Goal: Book appointment/travel/reservation

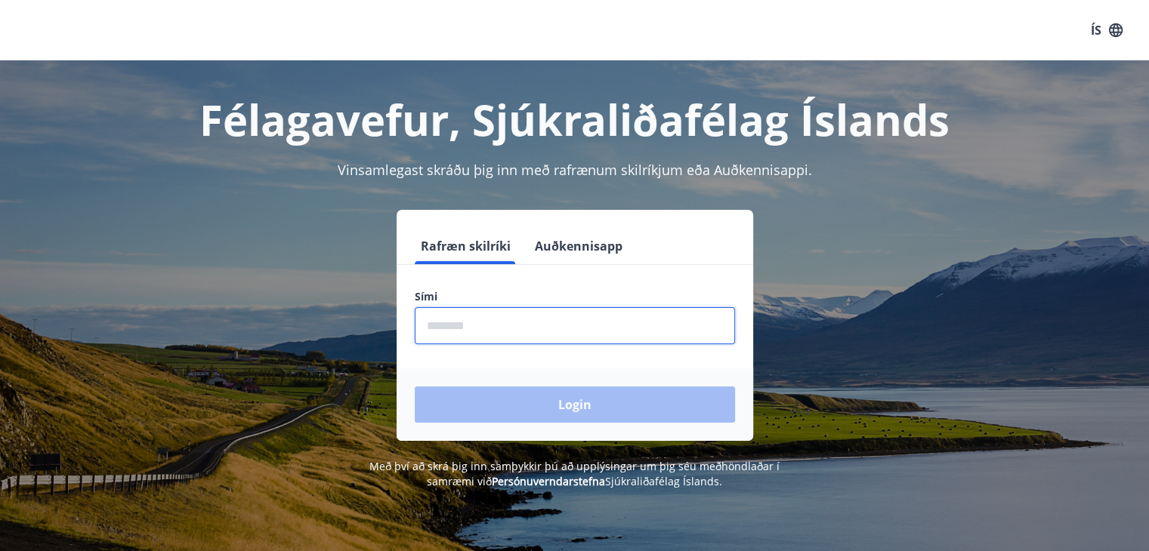
drag, startPoint x: 493, startPoint y: 330, endPoint x: 391, endPoint y: 331, distance: 102.0
click at [391, 331] on div "Rafræn skilríki Auðkennisapp Sími ​ Login" at bounding box center [574, 325] width 1051 height 231
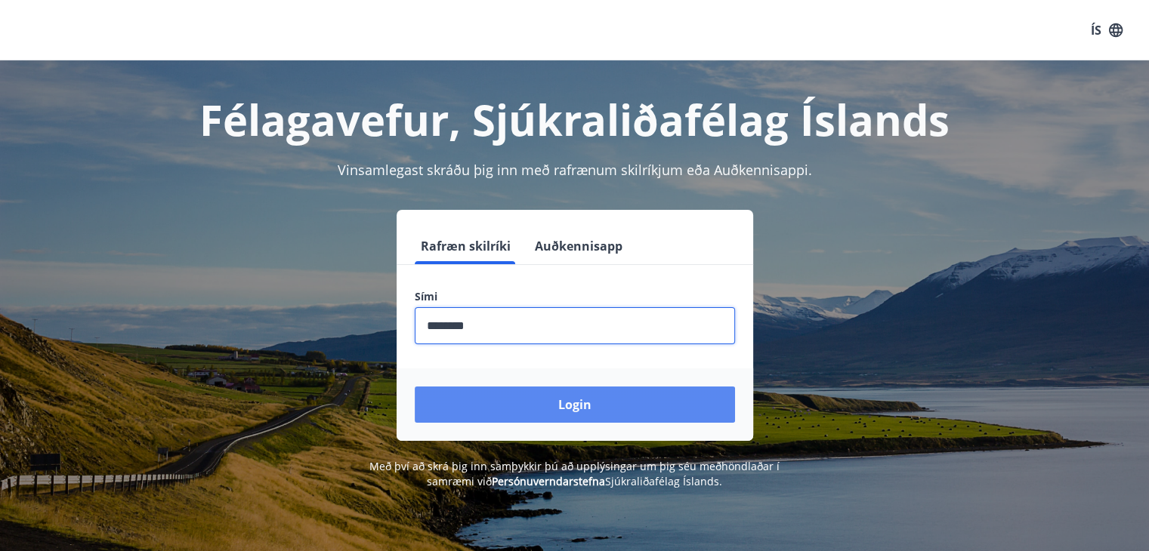
type input "********"
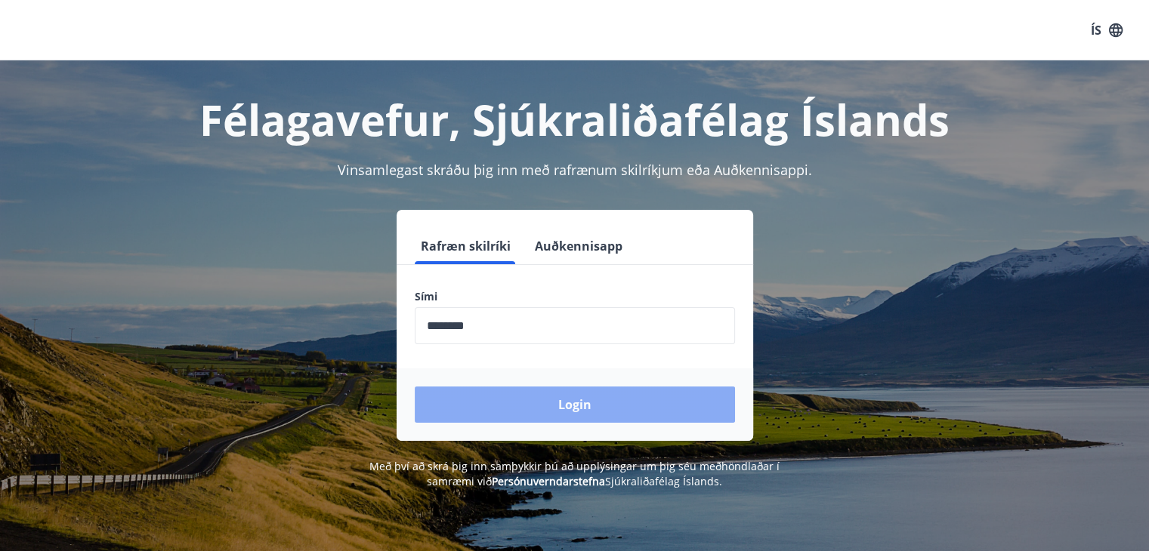
click at [573, 400] on button "Login" at bounding box center [575, 405] width 320 height 36
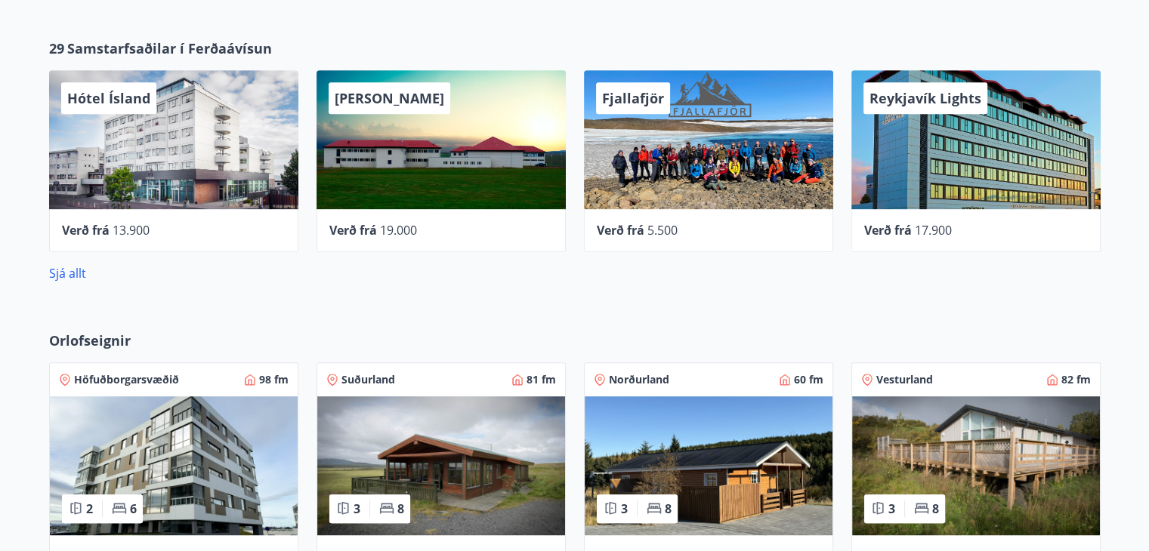
scroll to position [1015, 0]
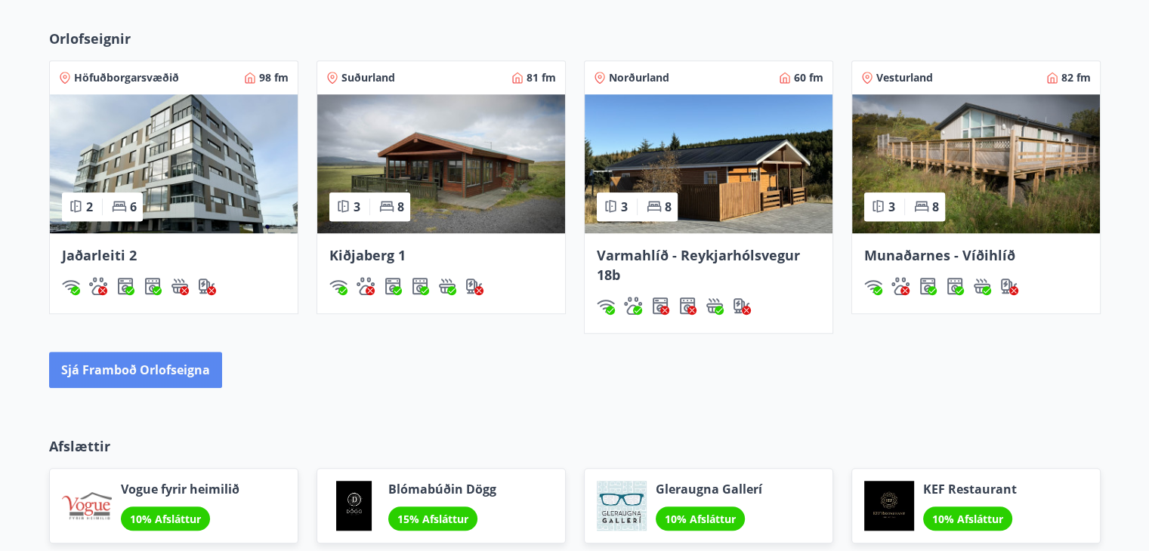
click at [128, 363] on button "Sjá framboð orlofseigna" at bounding box center [135, 370] width 173 height 36
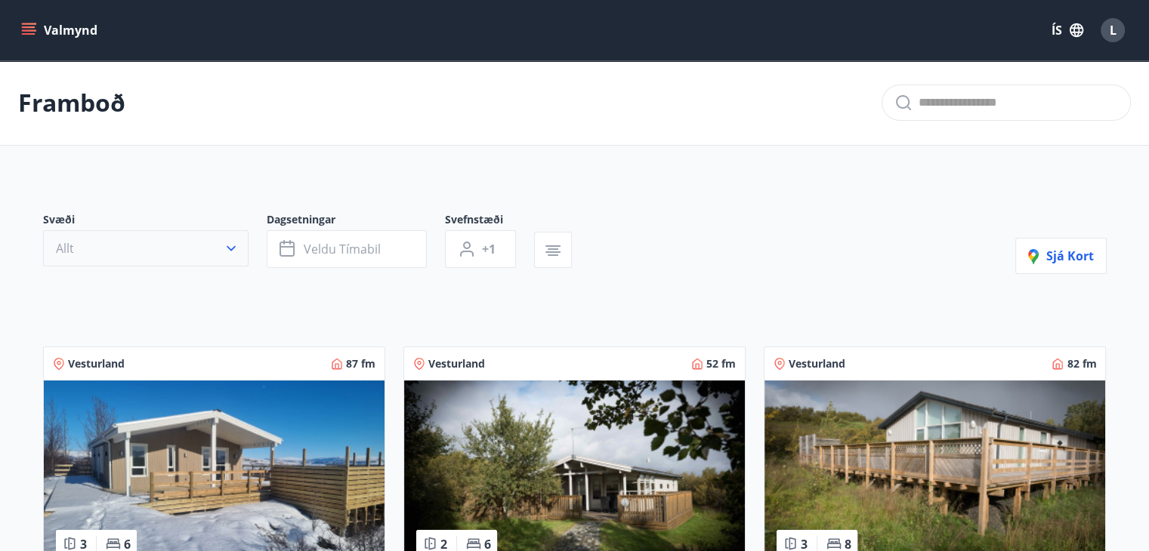
click at [234, 248] on icon "button" at bounding box center [231, 248] width 15 height 15
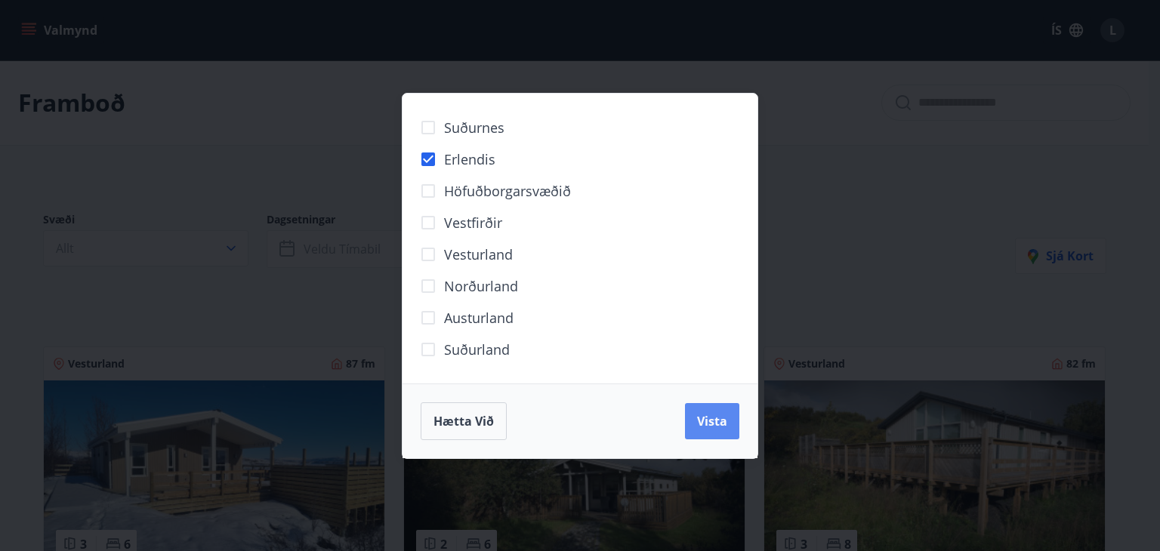
click at [710, 419] on span "Vista" at bounding box center [712, 421] width 30 height 17
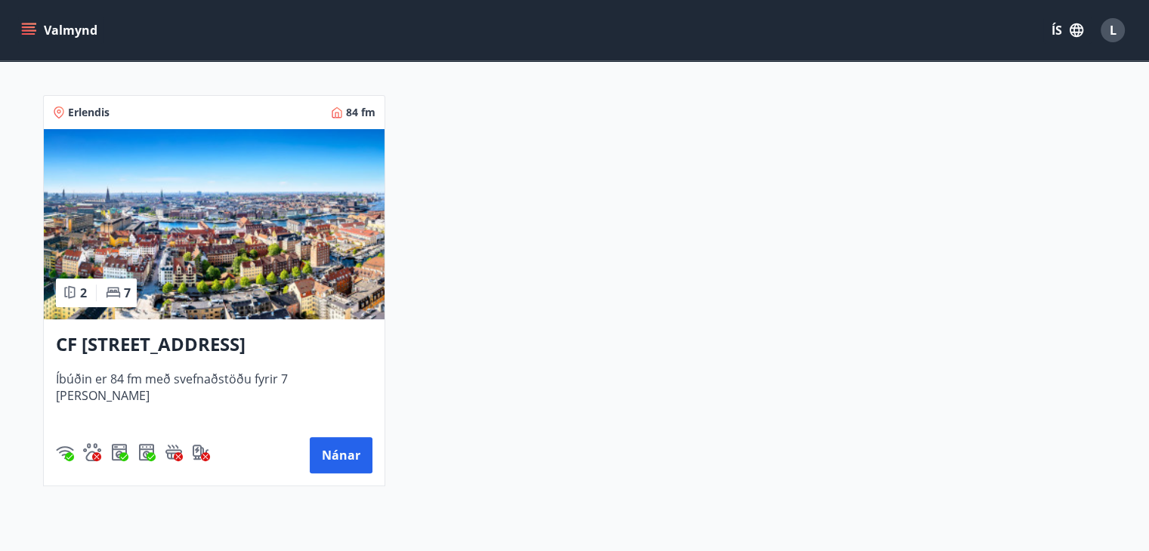
scroll to position [378, 0]
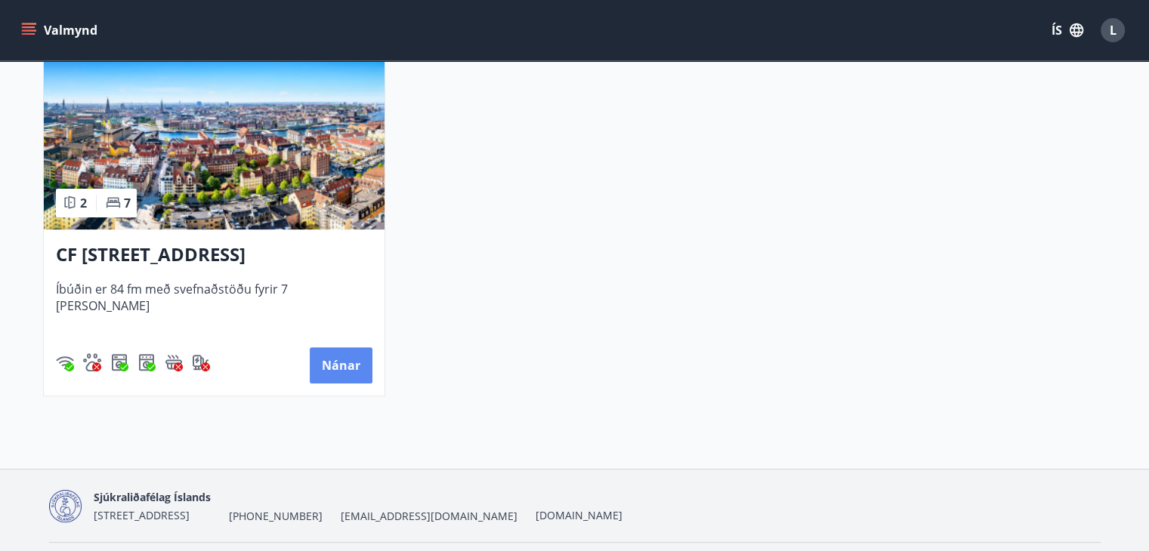
click at [338, 357] on button "Nánar" at bounding box center [341, 365] width 63 height 36
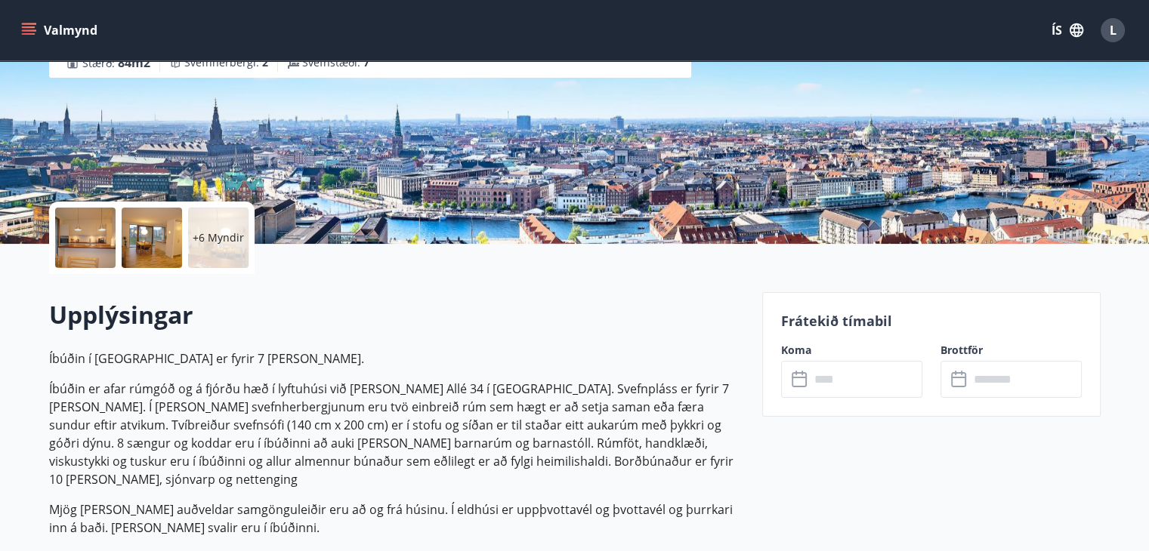
scroll to position [227, 0]
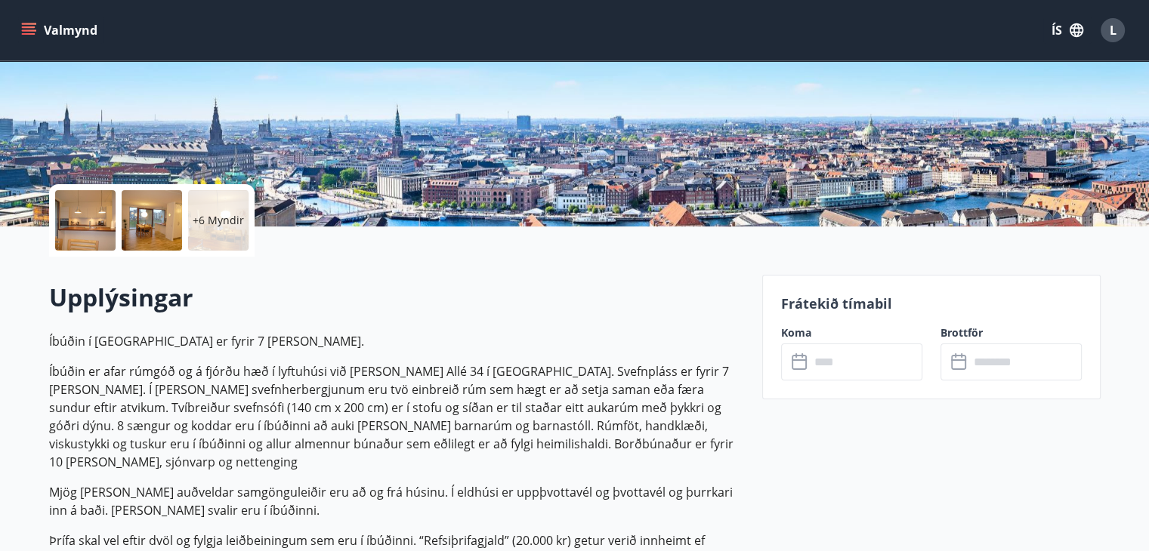
click at [843, 366] on input "text" at bounding box center [866, 362] width 113 height 37
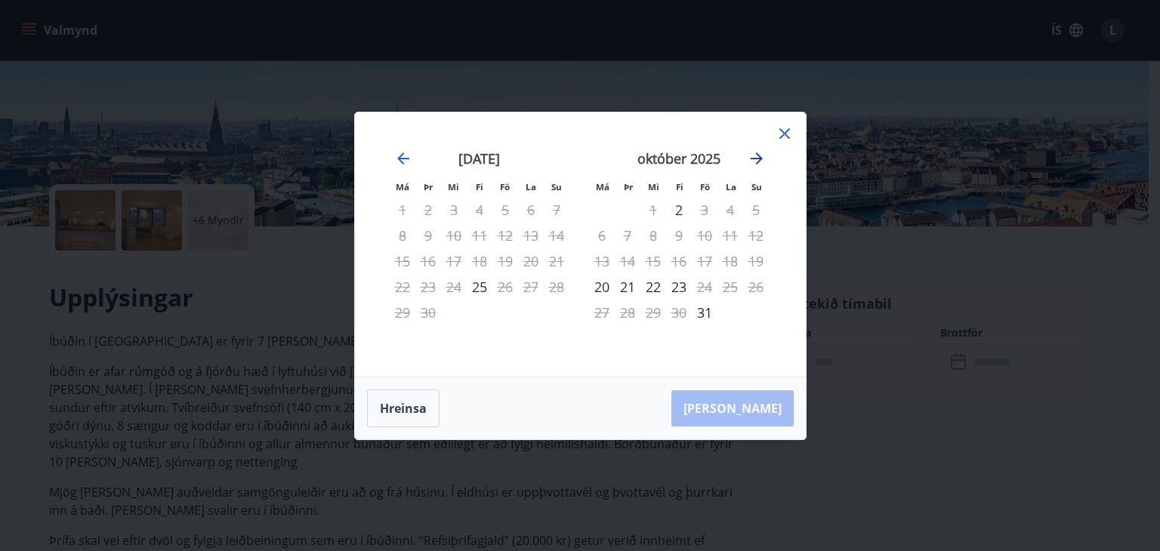
click at [758, 161] on icon "Move forward to switch to the next month." at bounding box center [757, 159] width 18 height 18
click at [758, 156] on icon "Move forward to switch to the next month." at bounding box center [757, 159] width 18 height 18
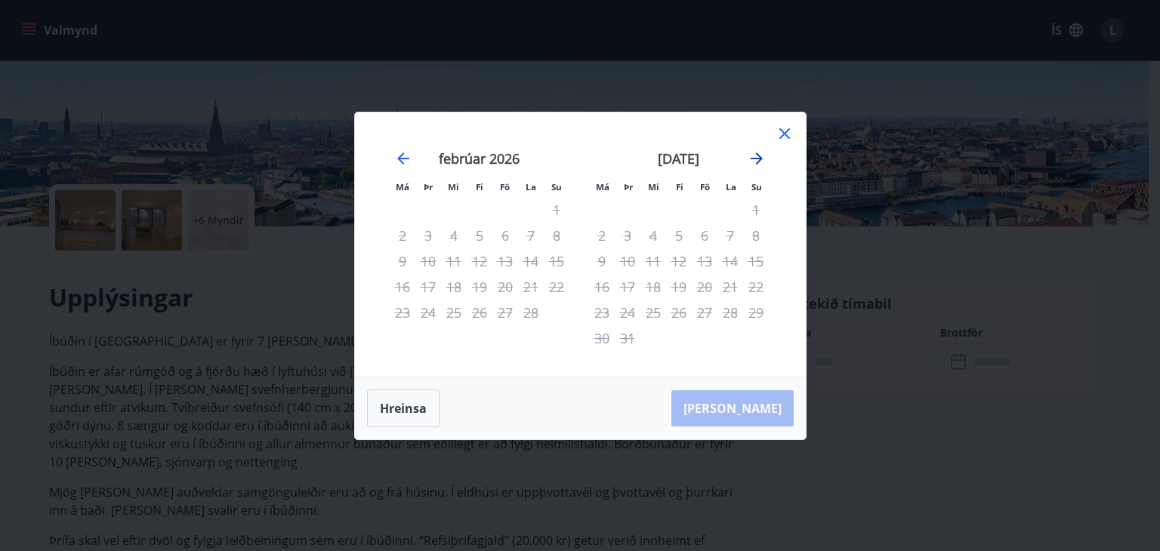
click at [758, 156] on icon "Move forward to switch to the next month." at bounding box center [757, 159] width 18 height 18
click at [783, 133] on icon at bounding box center [785, 133] width 11 height 11
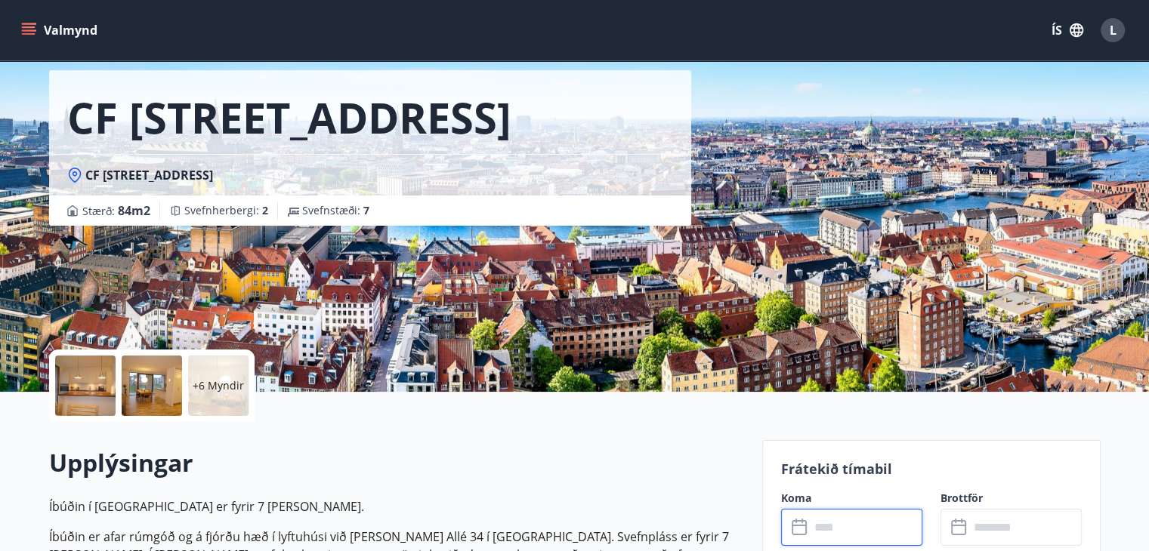
scroll to position [151, 0]
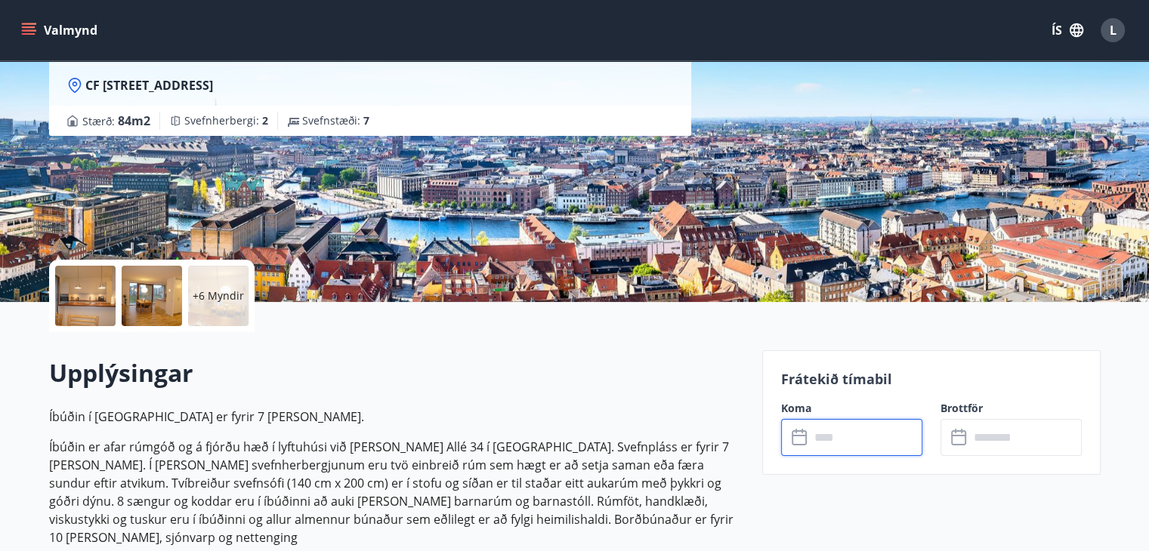
click at [823, 436] on input "text" at bounding box center [866, 437] width 113 height 37
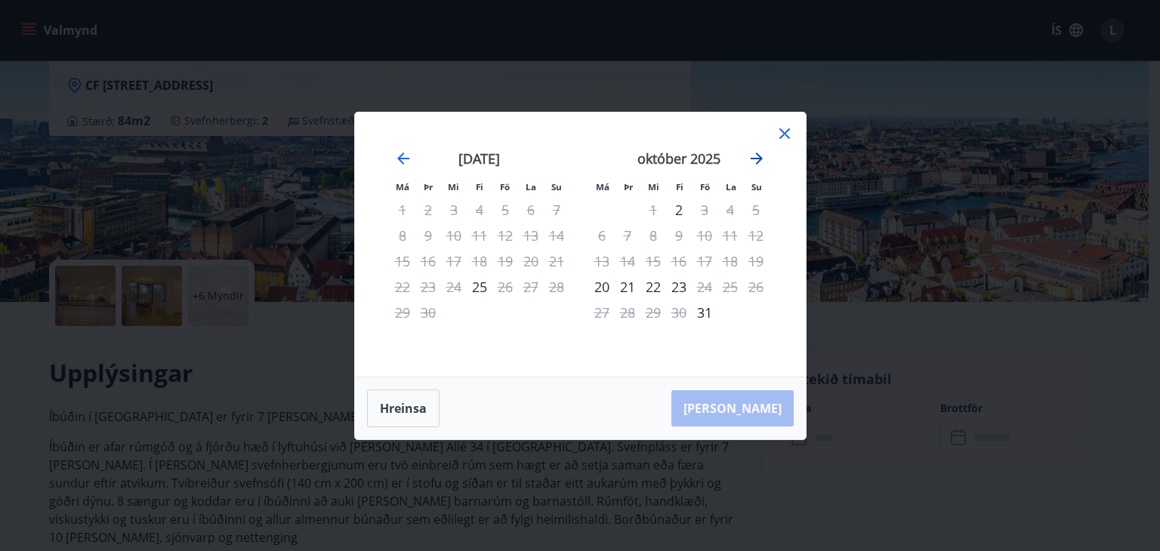
click at [756, 156] on icon "Move forward to switch to the next month." at bounding box center [757, 159] width 18 height 18
click at [758, 156] on icon "Move forward to switch to the next month." at bounding box center [757, 159] width 18 height 18
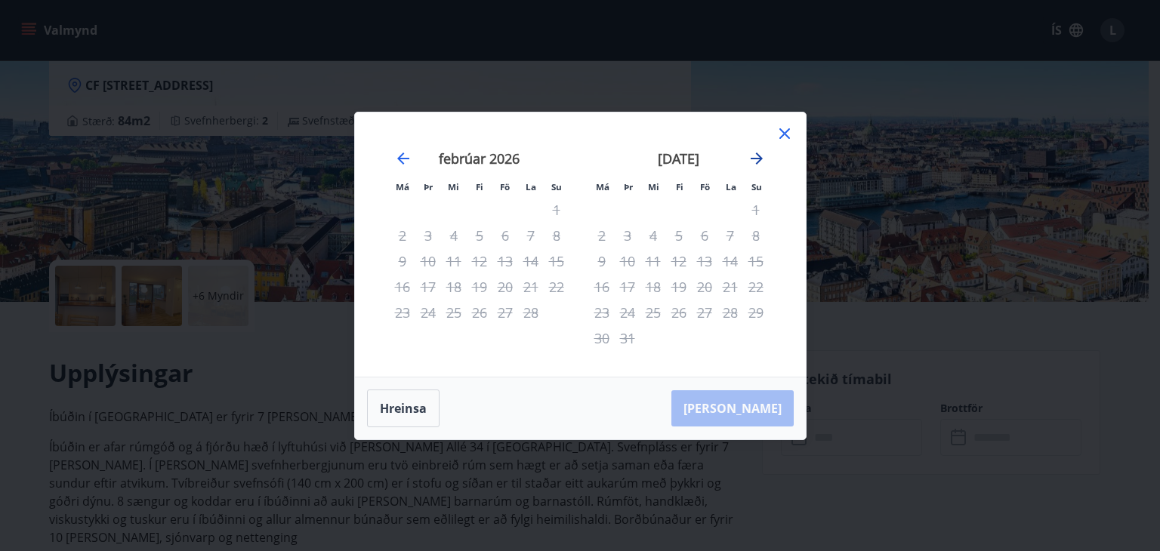
click at [756, 156] on icon "Move forward to switch to the next month." at bounding box center [757, 159] width 18 height 18
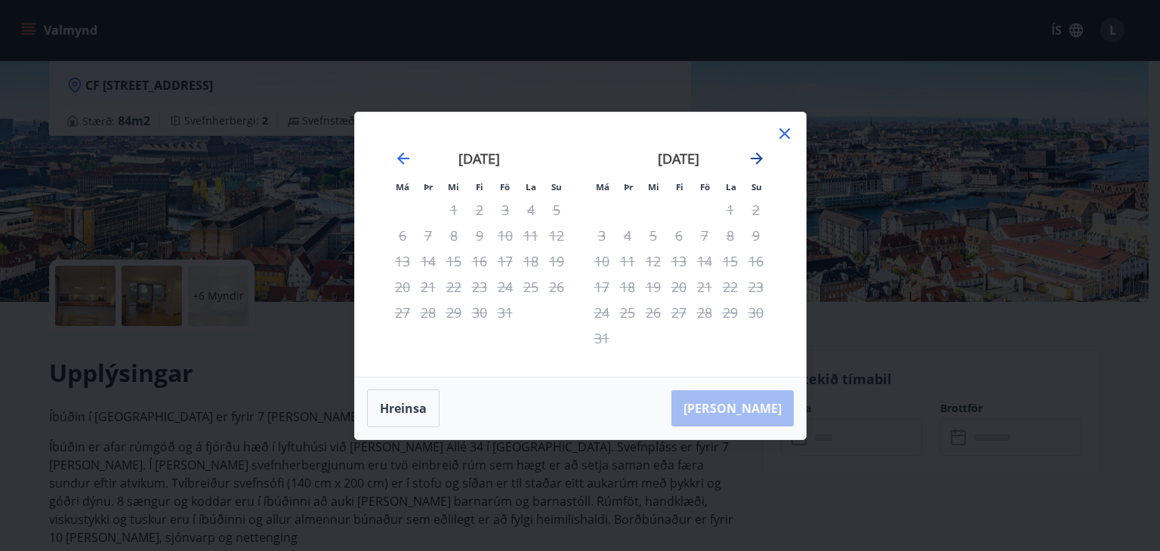
click at [756, 156] on icon "Move forward to switch to the next month." at bounding box center [757, 159] width 18 height 18
click at [405, 156] on icon "Move backward to switch to the previous month." at bounding box center [403, 159] width 18 height 18
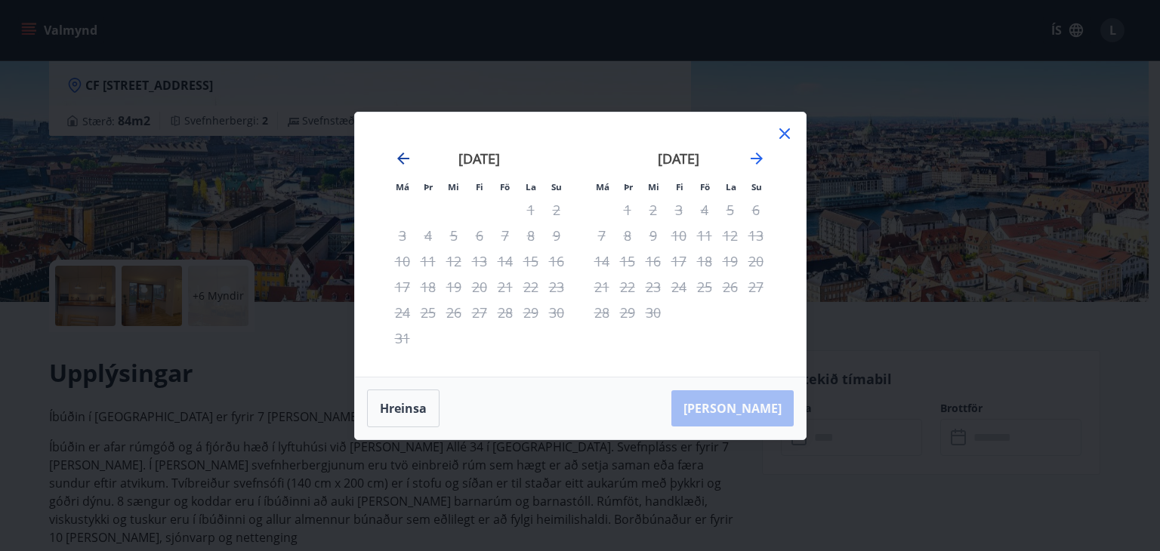
click at [405, 156] on icon "Move backward to switch to the previous month." at bounding box center [403, 159] width 18 height 18
click at [404, 157] on icon "Move backward to switch to the previous month." at bounding box center [403, 159] width 18 height 18
click at [404, 158] on icon "Move backward to switch to the previous month." at bounding box center [403, 159] width 18 height 18
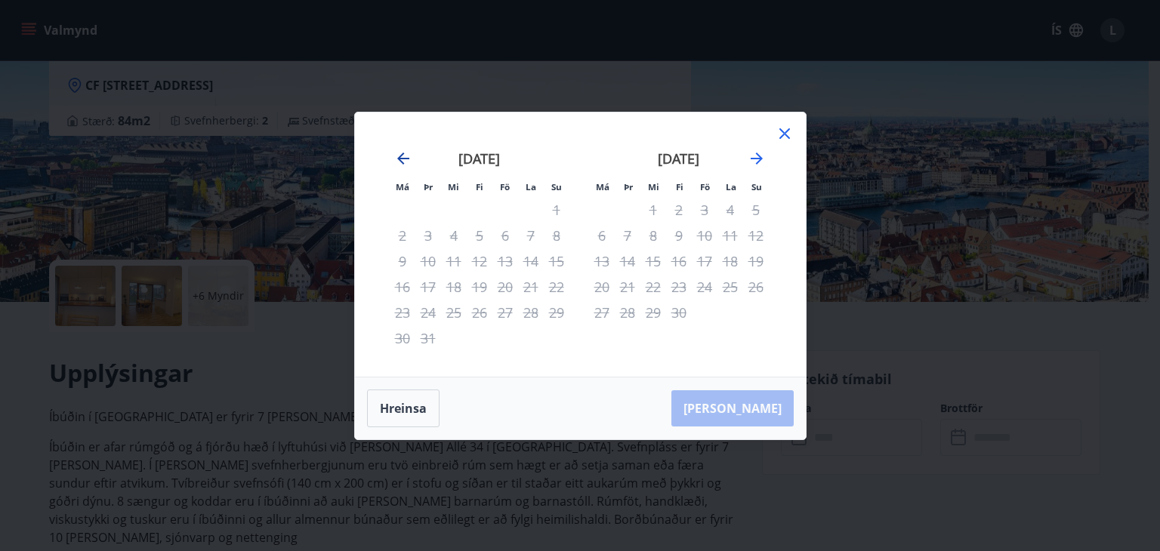
click at [404, 158] on icon "Move backward to switch to the previous month." at bounding box center [403, 159] width 12 height 12
click at [401, 158] on icon "Move backward to switch to the previous month." at bounding box center [403, 159] width 12 height 12
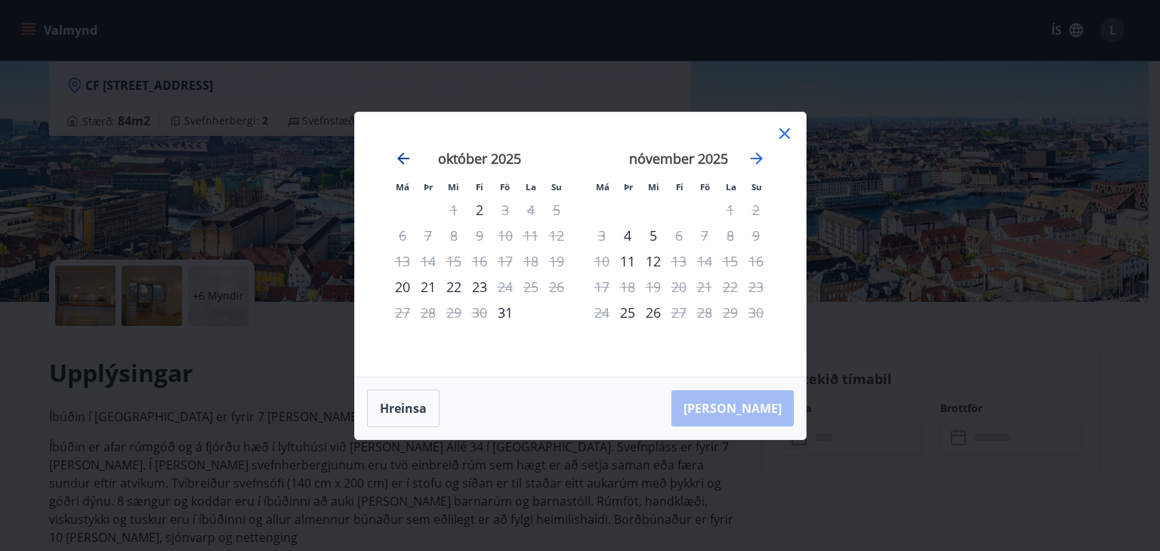
click at [403, 156] on icon "Move backward to switch to the previous month." at bounding box center [403, 159] width 18 height 18
click at [402, 158] on icon "Move backward to switch to the previous month." at bounding box center [403, 159] width 12 height 12
click at [406, 157] on icon "Move backward to switch to the previous month." at bounding box center [403, 159] width 18 height 18
click at [755, 157] on icon "Move forward to switch to the next month." at bounding box center [757, 159] width 18 height 18
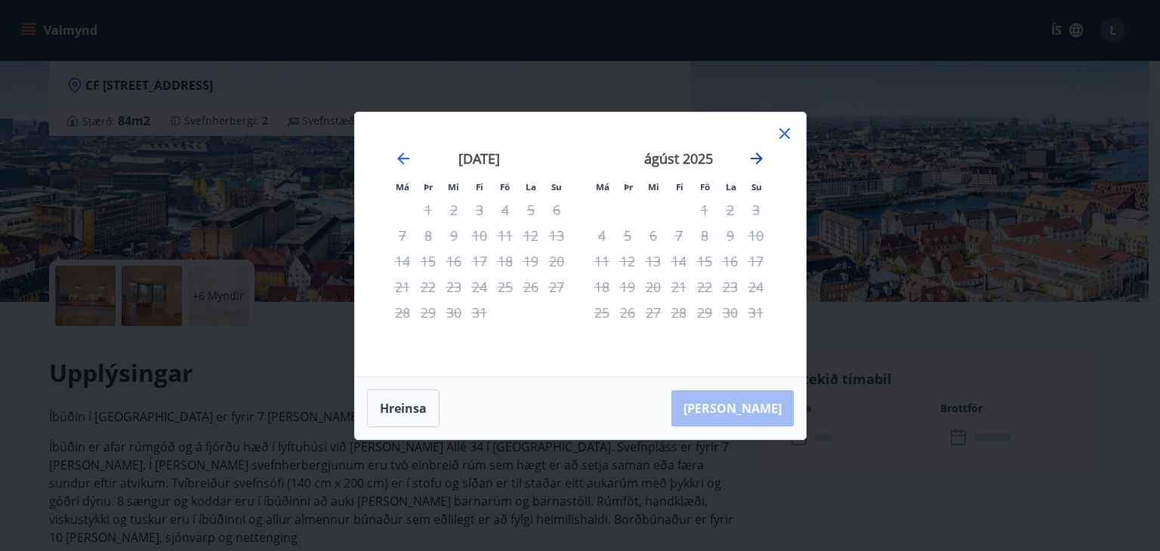
click at [755, 157] on icon "Move forward to switch to the next month." at bounding box center [757, 159] width 18 height 18
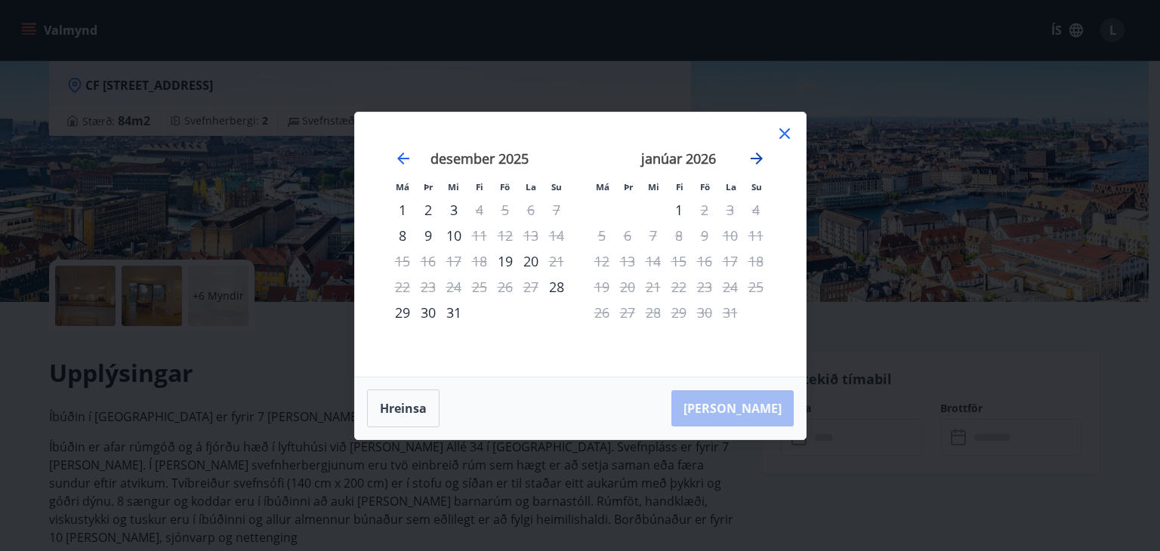
click at [755, 157] on icon "Move forward to switch to the next month." at bounding box center [757, 159] width 18 height 18
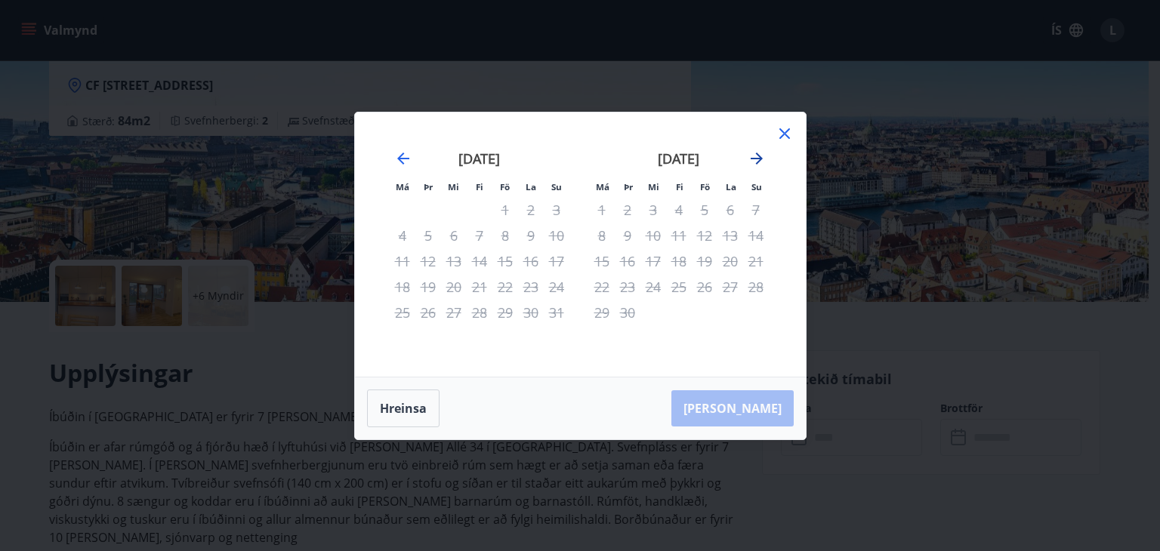
click at [756, 160] on icon "Move forward to switch to the next month." at bounding box center [757, 159] width 18 height 18
click at [406, 159] on icon "Move backward to switch to the previous month." at bounding box center [403, 159] width 12 height 12
click at [403, 158] on icon "Move backward to switch to the previous month." at bounding box center [403, 159] width 12 height 12
click at [394, 405] on button "Hreinsa" at bounding box center [403, 409] width 73 height 38
click at [755, 158] on icon "Move forward to switch to the next month." at bounding box center [757, 159] width 12 height 12
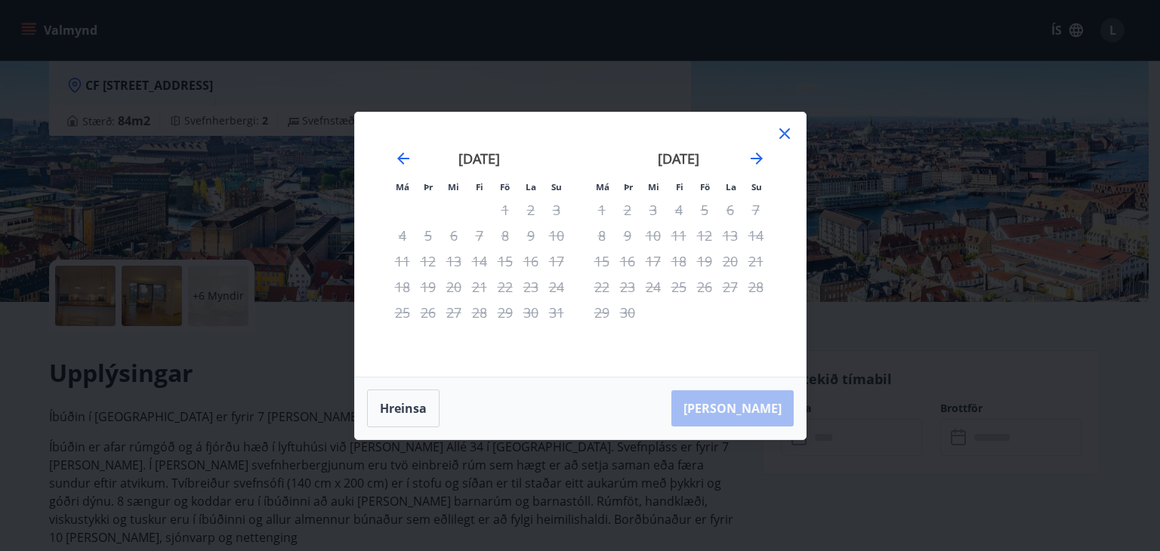
click at [677, 230] on div "11" at bounding box center [679, 236] width 26 height 26
click at [756, 233] on div "14" at bounding box center [756, 236] width 26 height 26
click at [757, 158] on icon "Move forward to switch to the next month." at bounding box center [757, 159] width 12 height 12
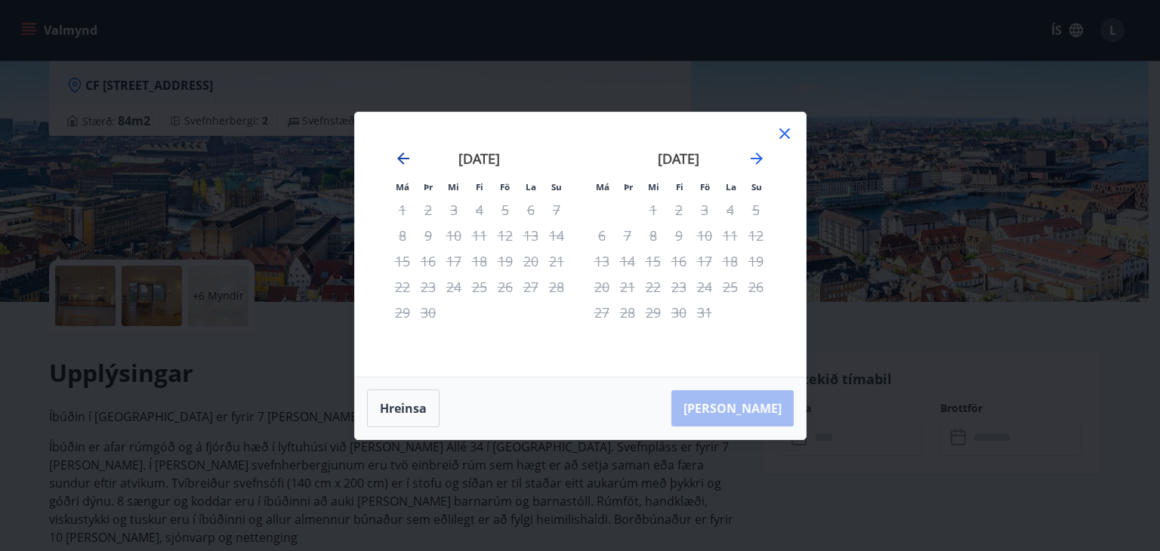
click at [399, 161] on icon "Move backward to switch to the previous month." at bounding box center [403, 159] width 18 height 18
click at [402, 156] on icon "Move backward to switch to the previous month." at bounding box center [403, 159] width 18 height 18
click at [401, 158] on icon "Move backward to switch to the previous month." at bounding box center [403, 159] width 12 height 12
click at [756, 159] on icon "Move forward to switch to the next month." at bounding box center [757, 159] width 12 height 12
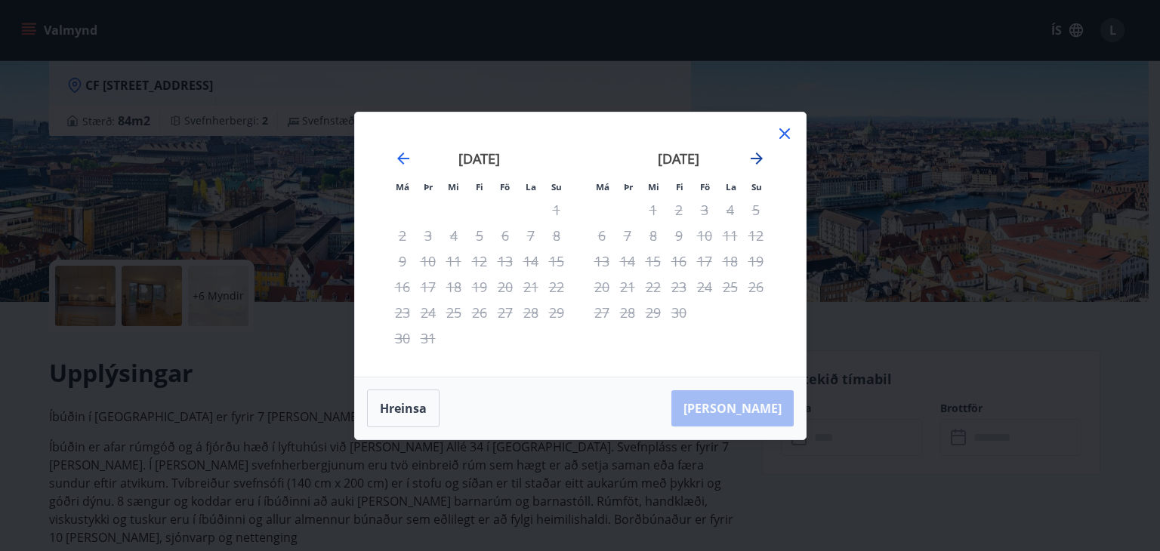
click at [756, 159] on icon "Move forward to switch to the next month." at bounding box center [757, 159] width 12 height 12
click at [782, 132] on icon at bounding box center [785, 134] width 18 height 18
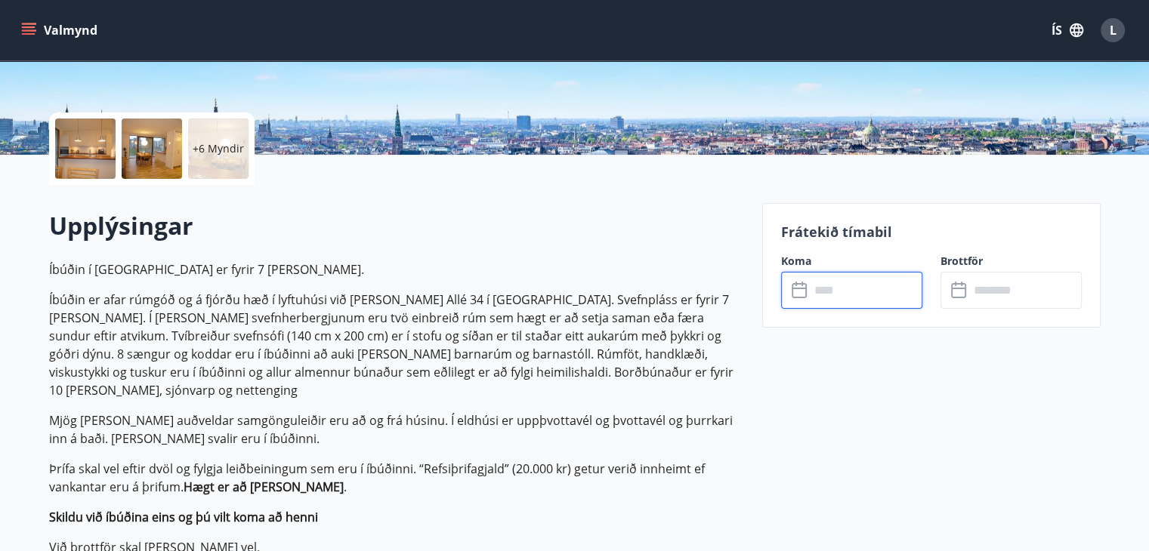
scroll to position [302, 0]
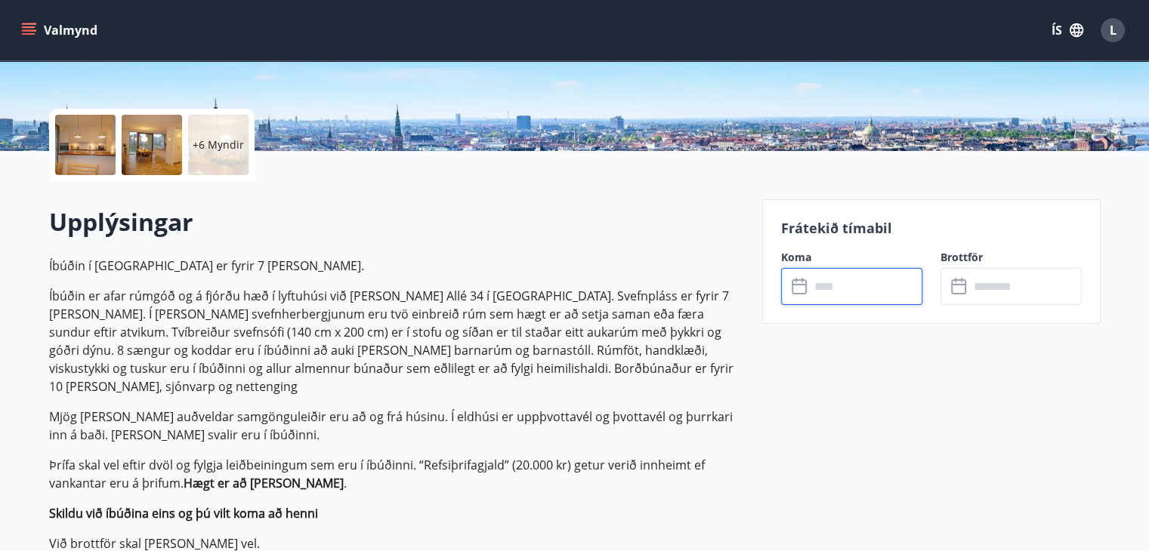
click at [824, 288] on input "text" at bounding box center [866, 286] width 113 height 37
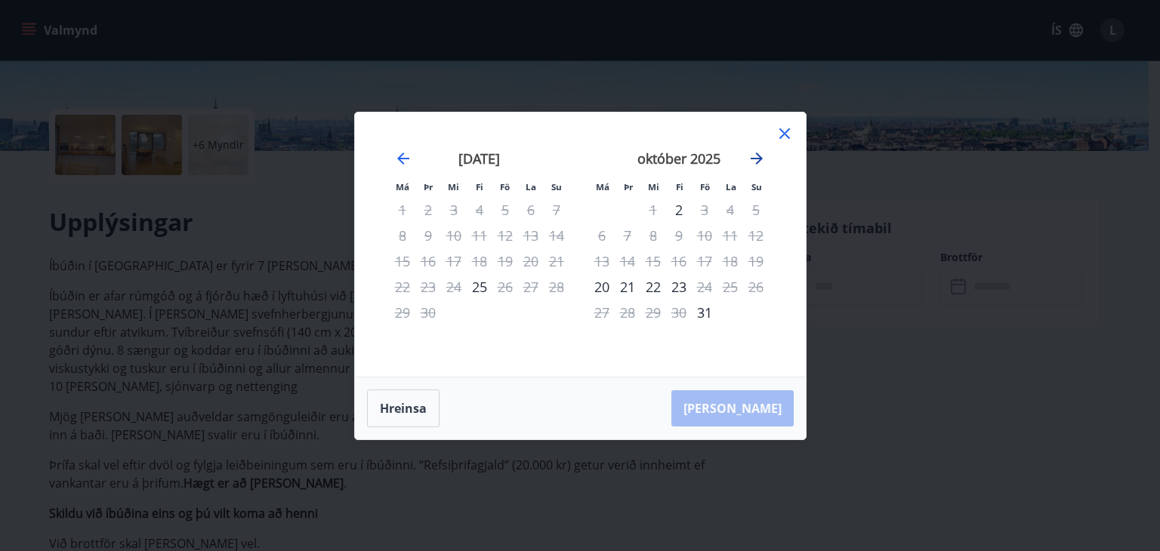
click at [755, 156] on icon "Move forward to switch to the next month." at bounding box center [757, 159] width 18 height 18
click at [756, 156] on icon "Move forward to switch to the next month." at bounding box center [757, 159] width 18 height 18
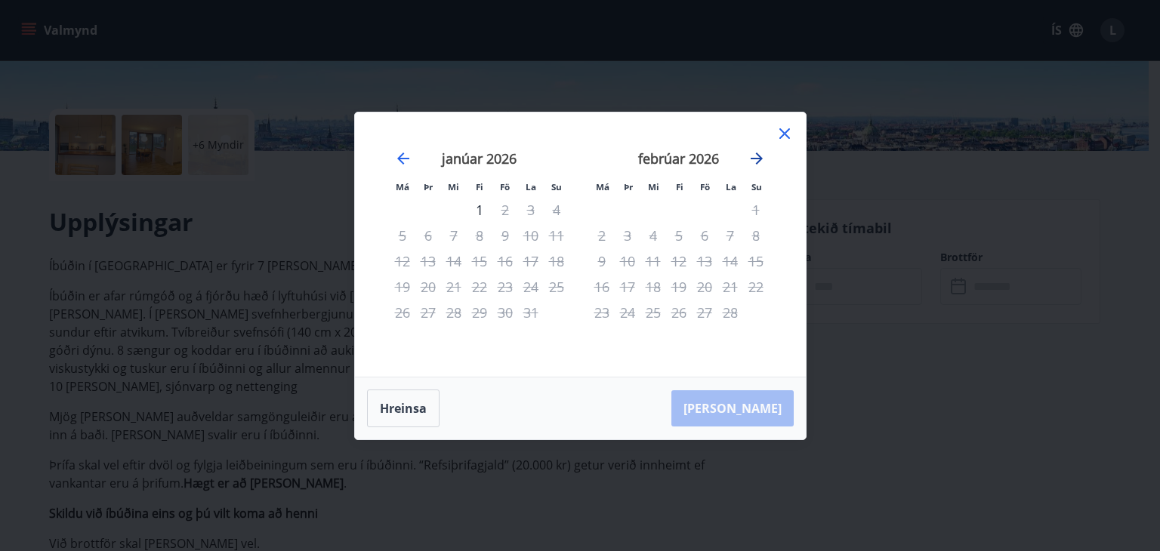
click at [756, 156] on icon "Move forward to switch to the next month." at bounding box center [757, 159] width 18 height 18
click at [785, 132] on icon at bounding box center [785, 133] width 11 height 11
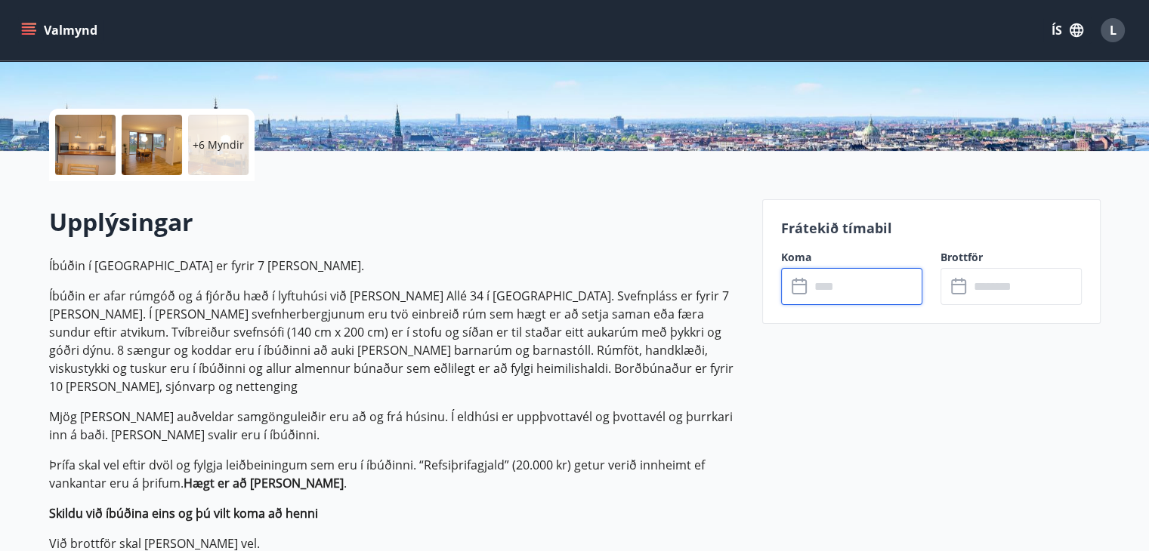
click at [832, 288] on input "text" at bounding box center [866, 286] width 113 height 37
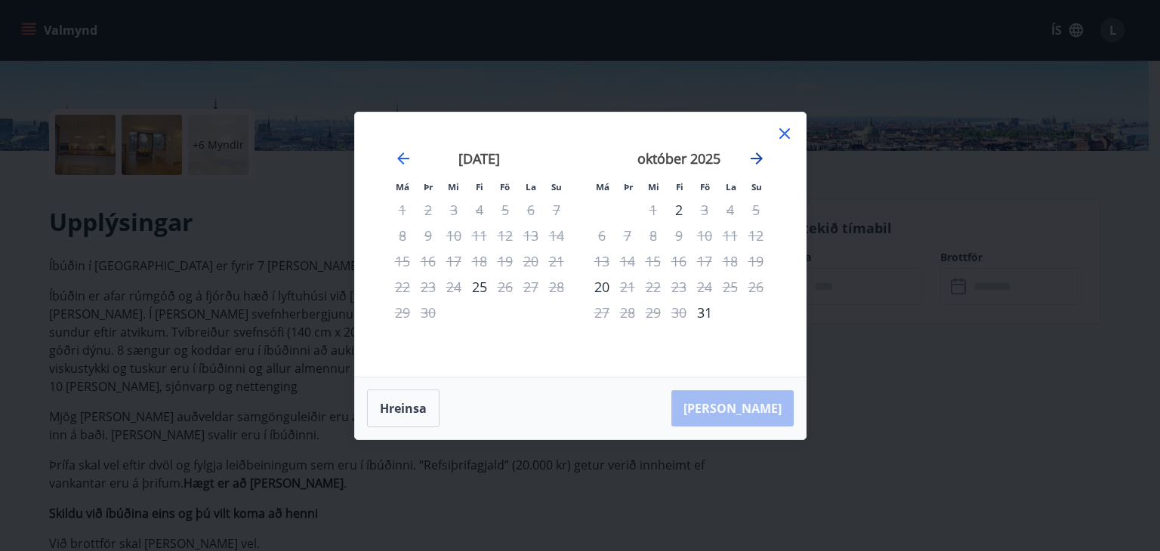
click at [755, 161] on icon "Move forward to switch to the next month." at bounding box center [757, 159] width 18 height 18
click at [756, 161] on icon "Move forward to switch to the next month." at bounding box center [757, 159] width 18 height 18
click at [402, 158] on icon "Move backward to switch to the previous month." at bounding box center [403, 159] width 12 height 12
click at [787, 132] on icon at bounding box center [785, 134] width 18 height 18
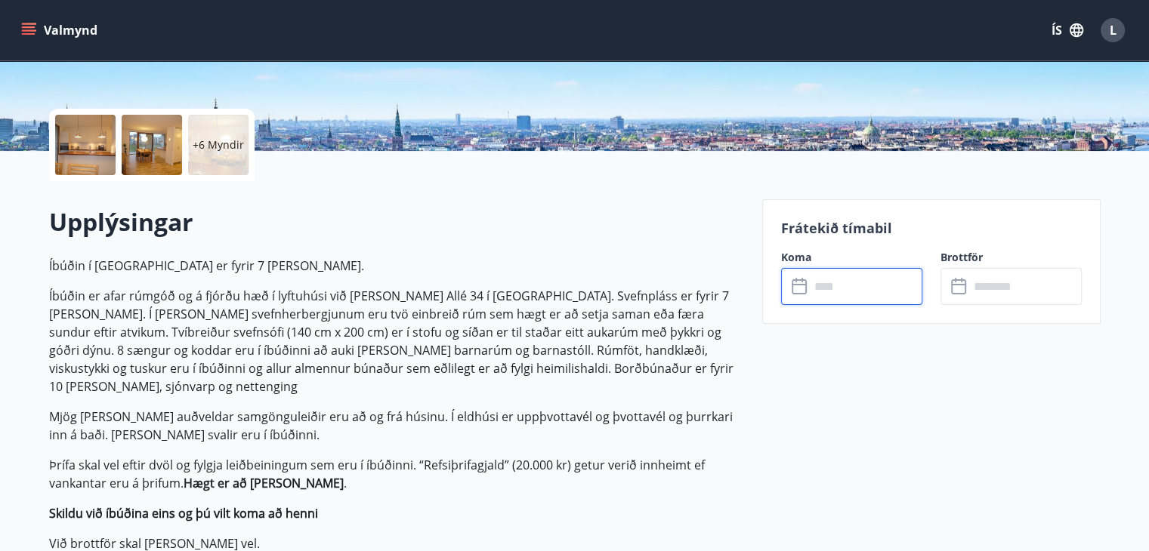
click at [508, 325] on p "Íbúðin er afar rúmgóð og á fjórðu hæð í lyftuhúsi við CF Møllers Allé 34 í Kaup…" at bounding box center [396, 341] width 695 height 109
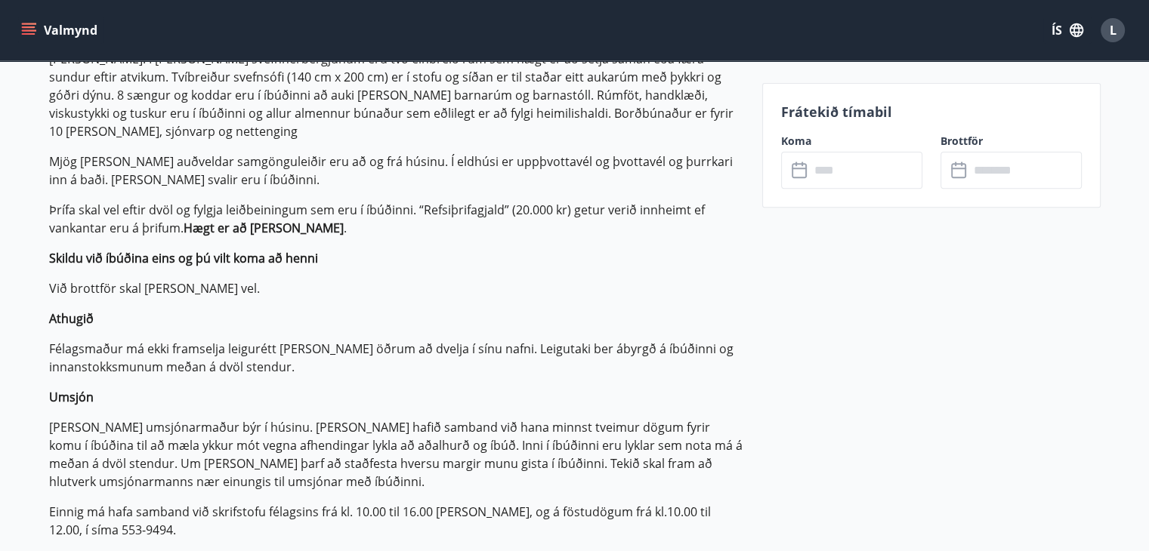
scroll to position [499, 0]
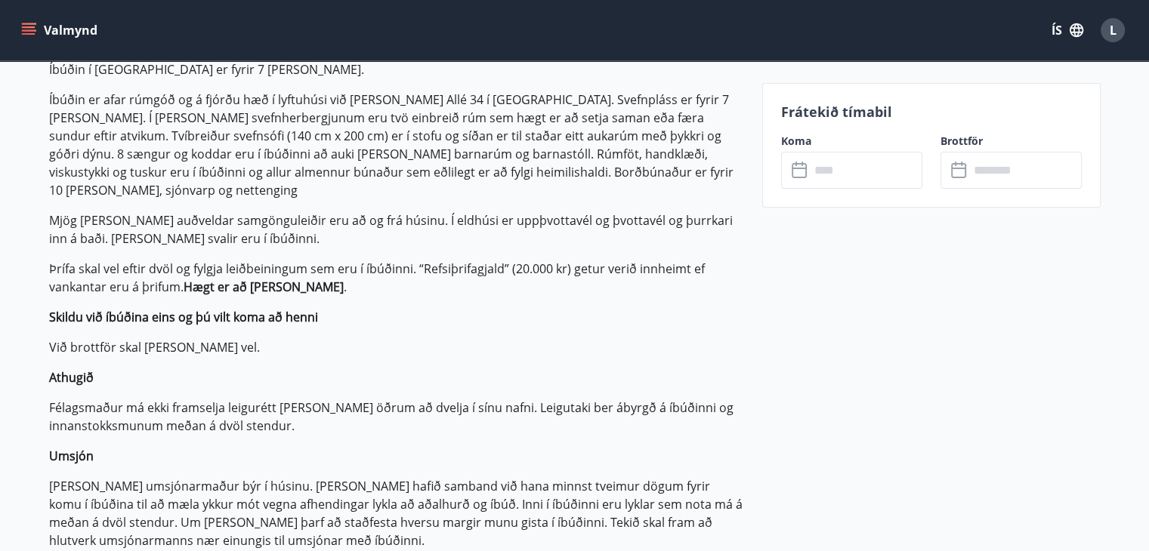
click at [810, 171] on input "text" at bounding box center [866, 170] width 113 height 37
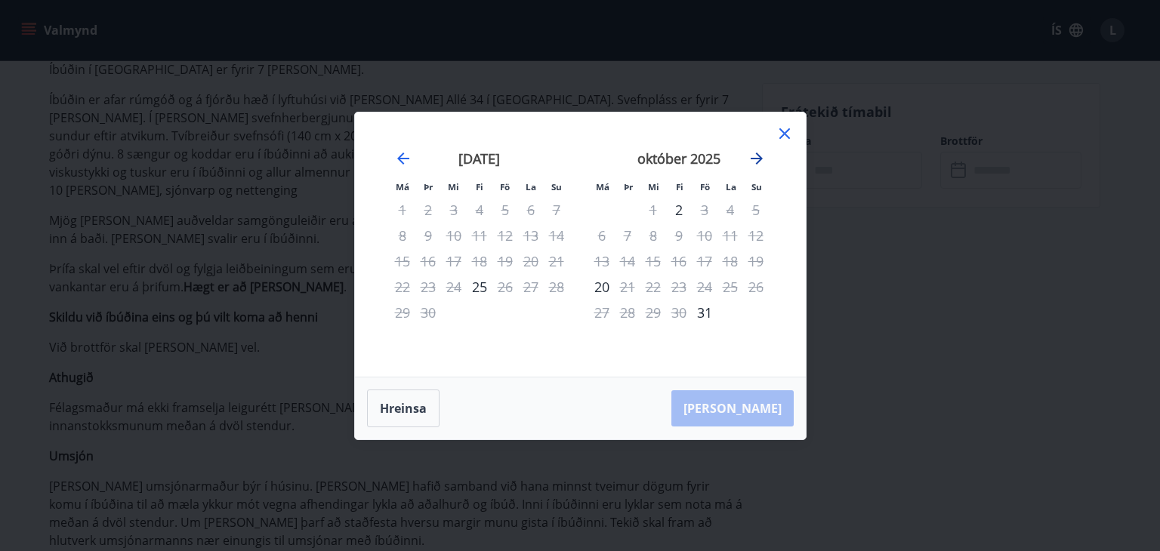
click at [758, 159] on icon "Move forward to switch to the next month." at bounding box center [757, 159] width 18 height 18
click at [758, 159] on icon "Move forward to switch to the next month." at bounding box center [757, 159] width 12 height 12
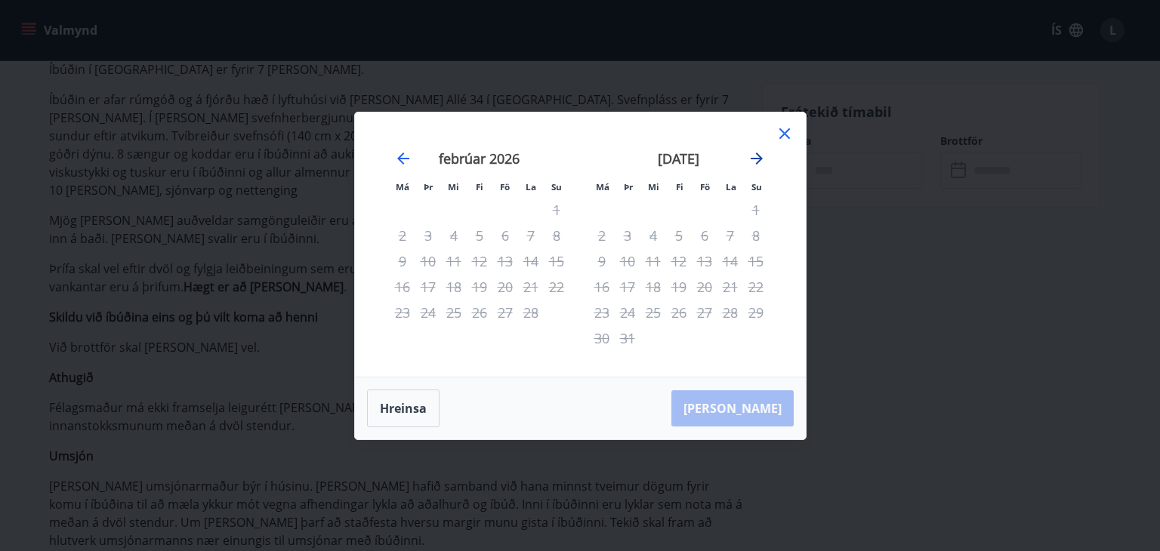
click at [758, 159] on icon "Move forward to switch to the next month." at bounding box center [757, 159] width 12 height 12
click at [759, 159] on icon "Move forward to switch to the next month." at bounding box center [757, 159] width 12 height 12
click at [757, 158] on icon "Move forward to switch to the next month." at bounding box center [757, 159] width 12 height 12
click at [407, 400] on button "Hreinsa" at bounding box center [403, 409] width 73 height 38
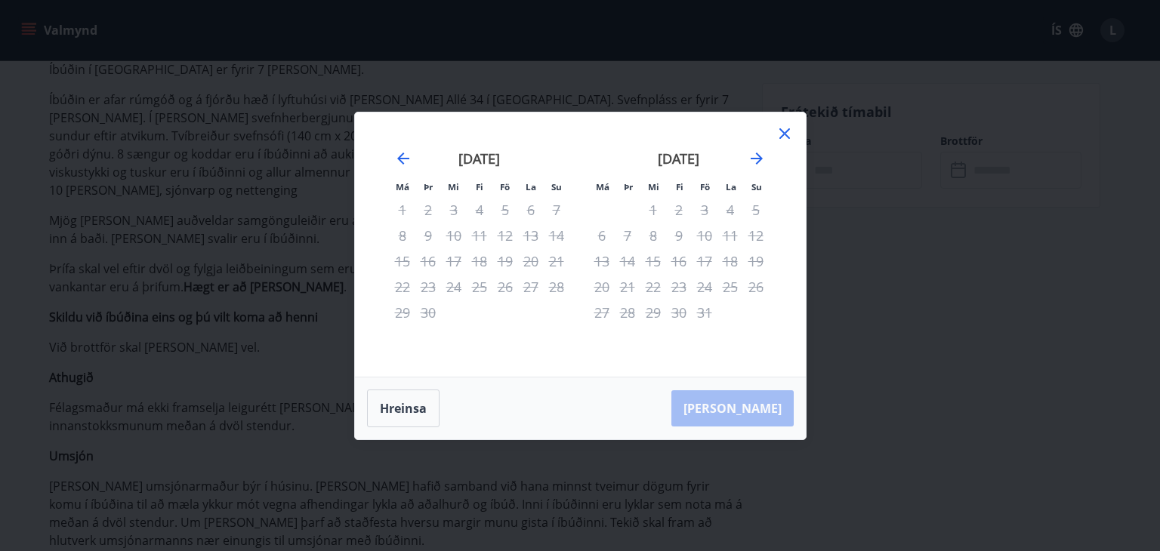
click at [556, 233] on div "14" at bounding box center [557, 236] width 26 height 26
click at [402, 157] on icon "Move backward to switch to the previous month." at bounding box center [403, 159] width 18 height 18
click at [779, 134] on icon at bounding box center [785, 134] width 18 height 18
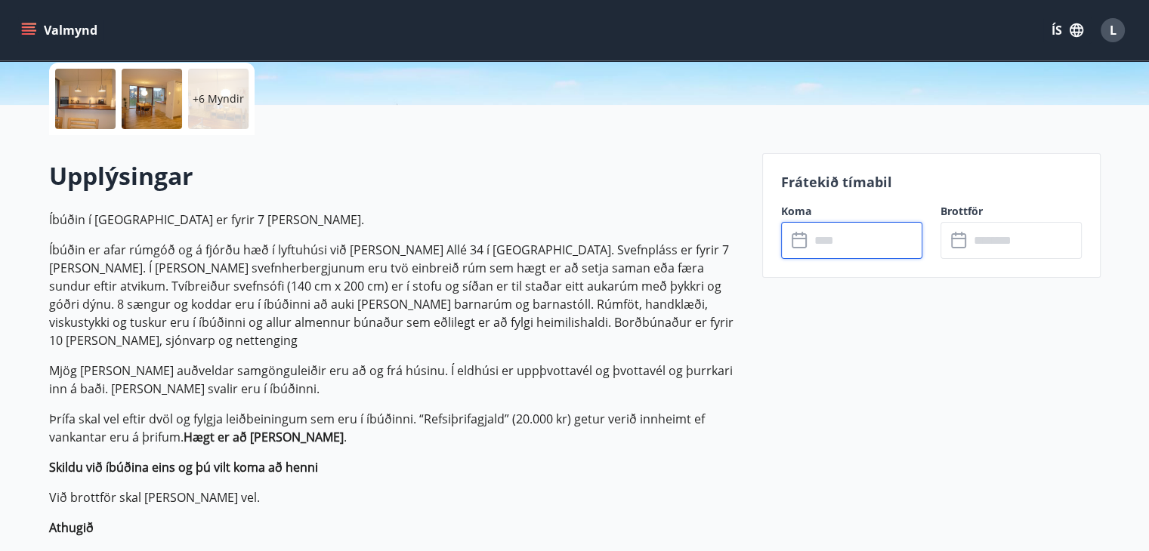
scroll to position [347, 0]
click at [848, 244] on input "text" at bounding box center [866, 241] width 113 height 37
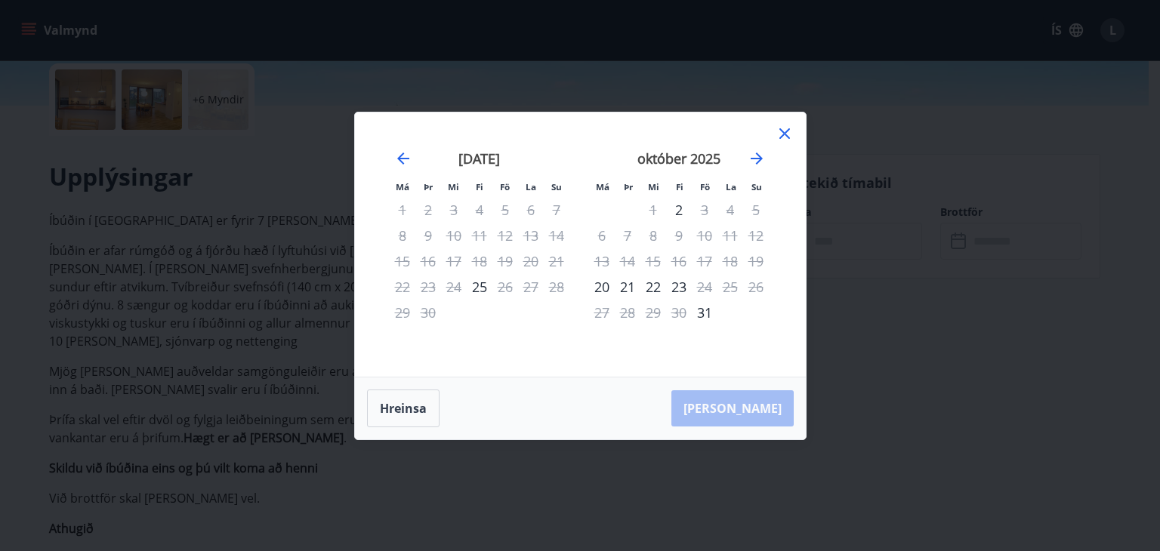
click at [783, 132] on icon at bounding box center [785, 133] width 11 height 11
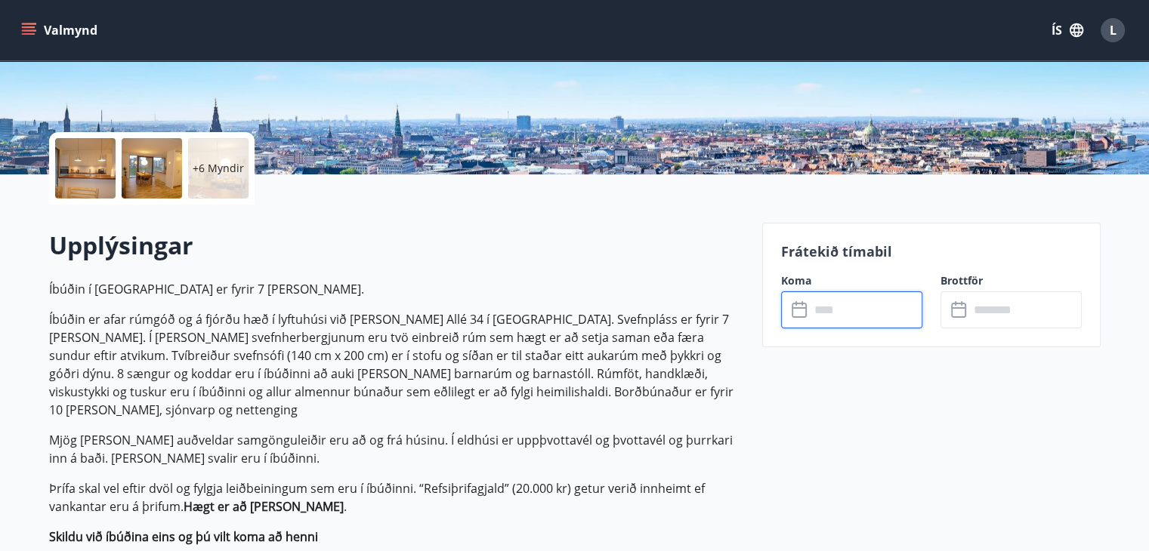
scroll to position [151, 0]
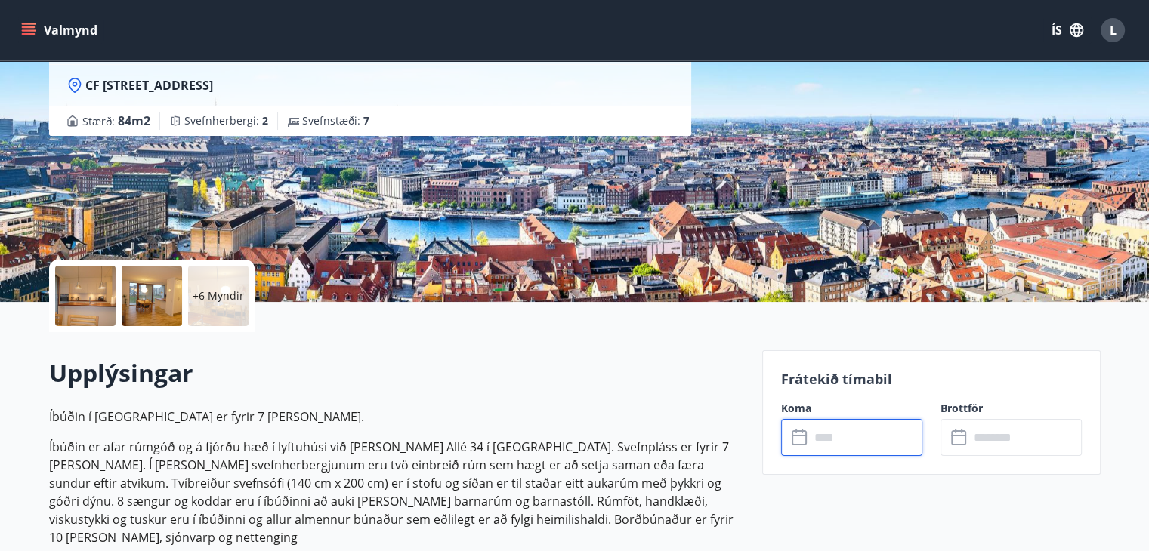
click at [813, 435] on input "text" at bounding box center [866, 437] width 113 height 37
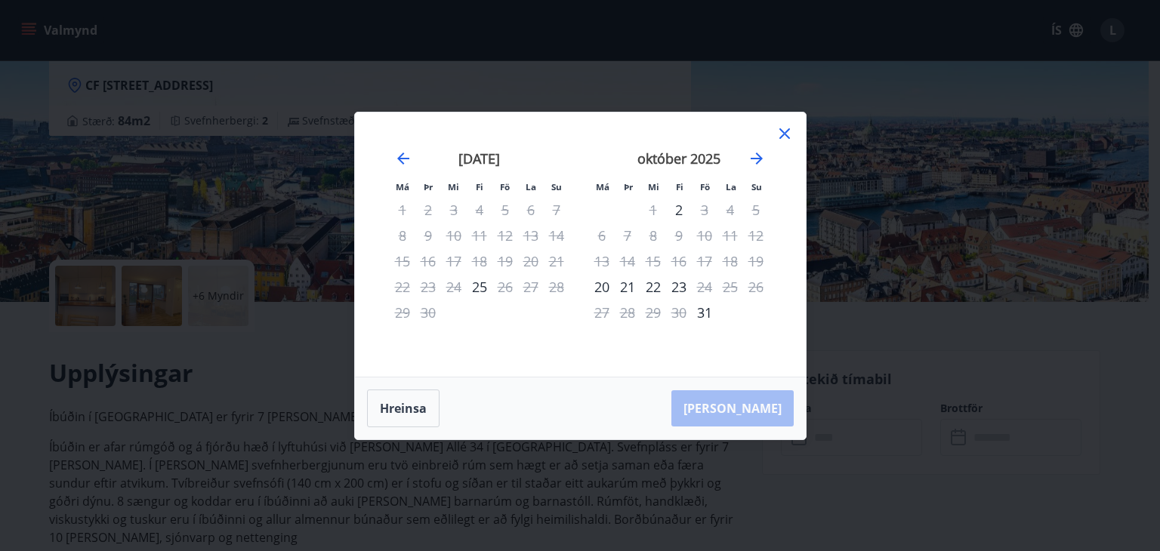
click at [786, 131] on icon at bounding box center [785, 133] width 11 height 11
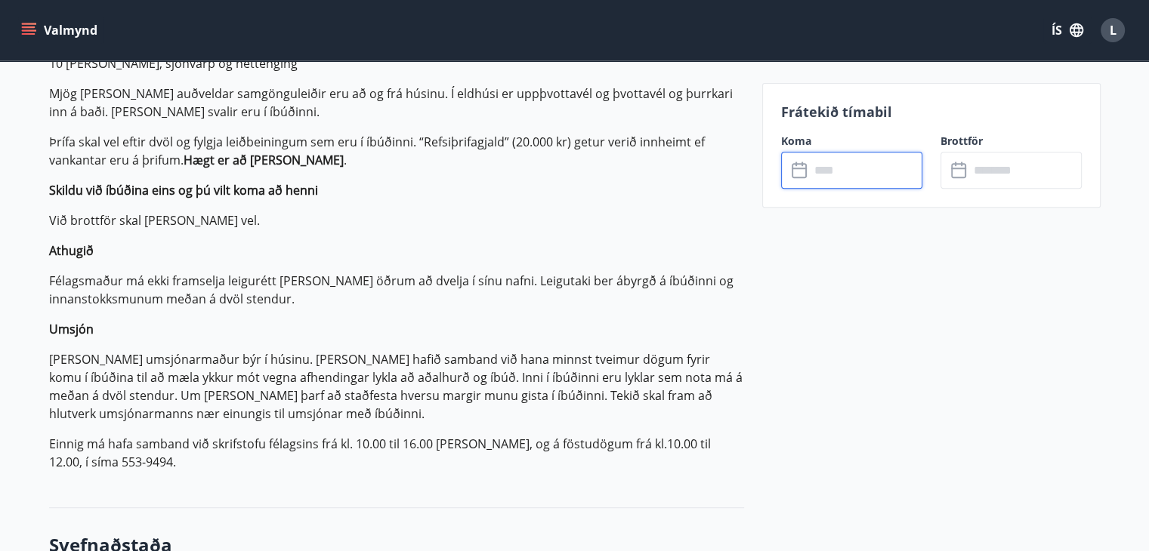
scroll to position [755, 0]
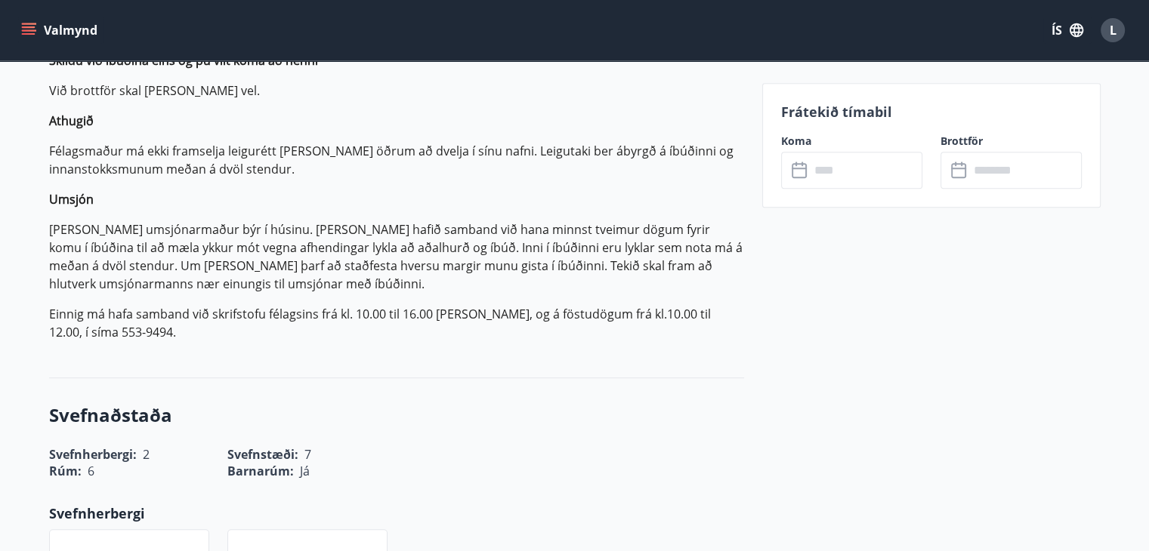
click at [29, 25] on icon "menu" at bounding box center [28, 30] width 15 height 15
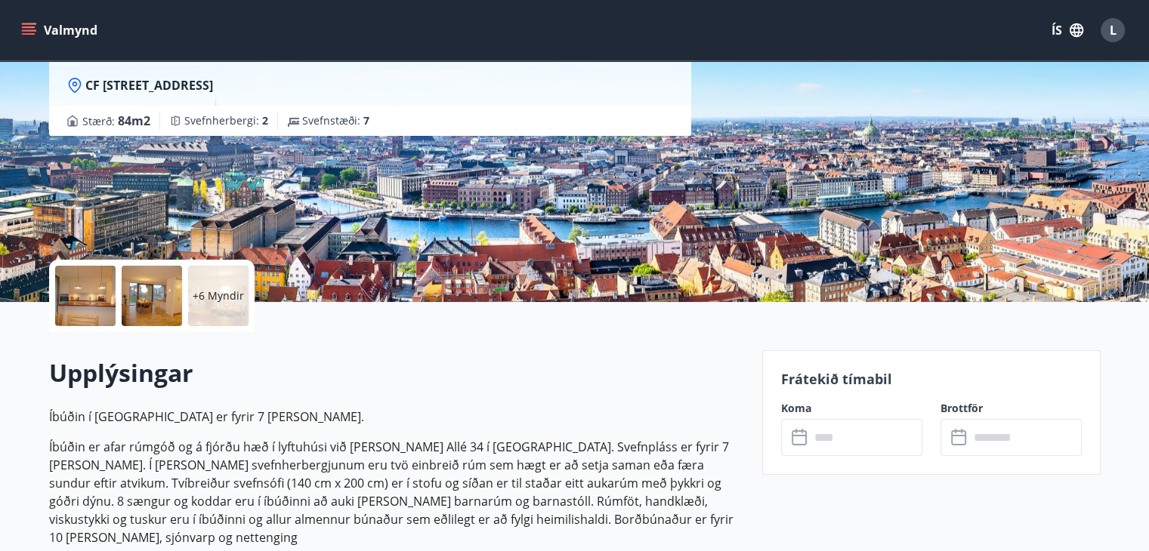
scroll to position [151, 0]
click at [829, 436] on input "text" at bounding box center [866, 437] width 113 height 37
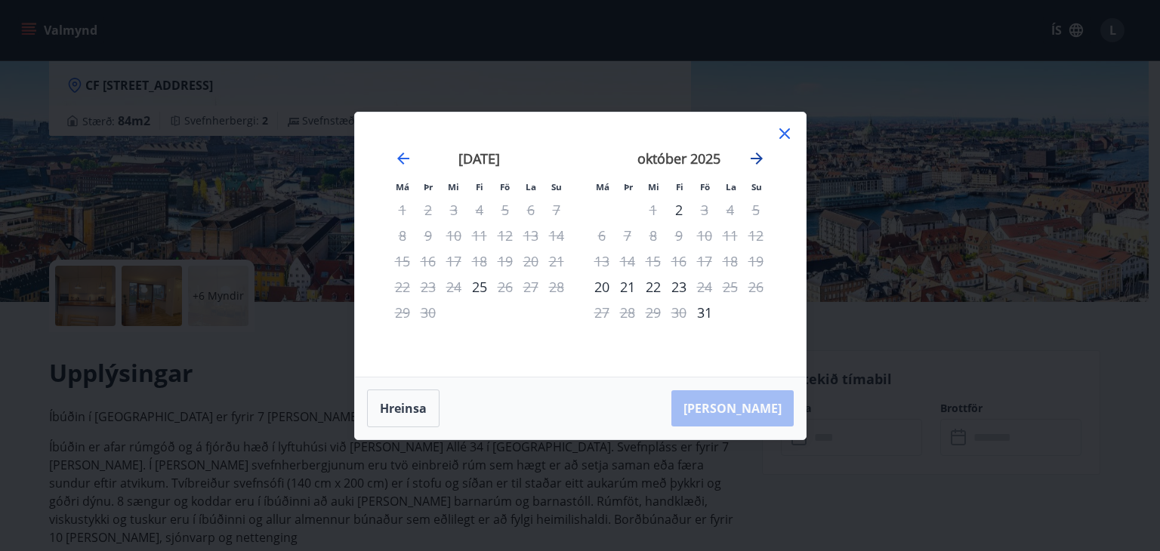
click at [756, 152] on icon "Move forward to switch to the next month." at bounding box center [757, 159] width 18 height 18
click at [786, 131] on icon at bounding box center [785, 134] width 18 height 18
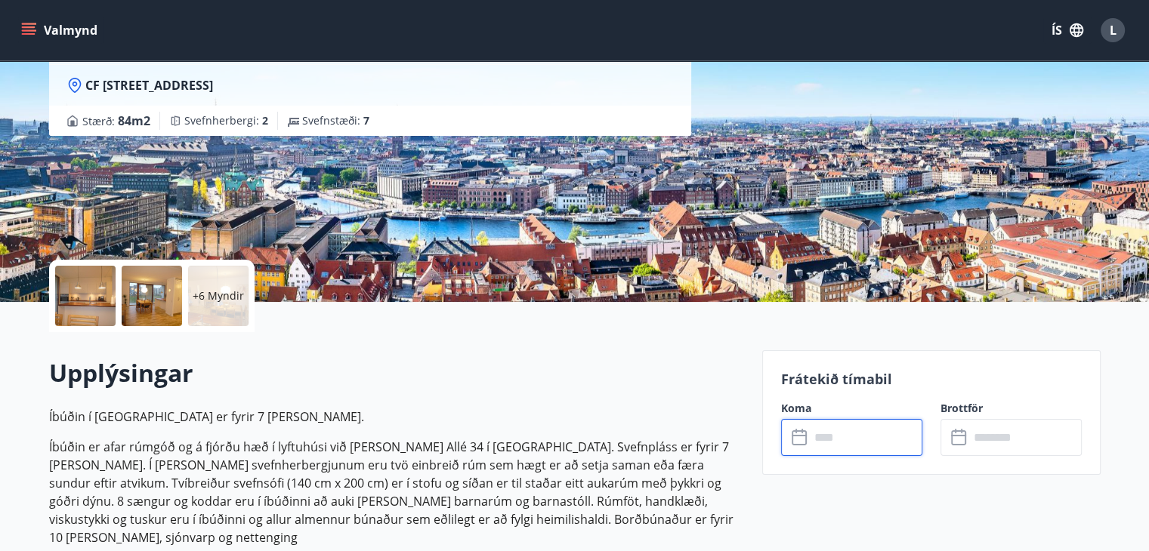
click at [834, 433] on input "text" at bounding box center [866, 437] width 113 height 37
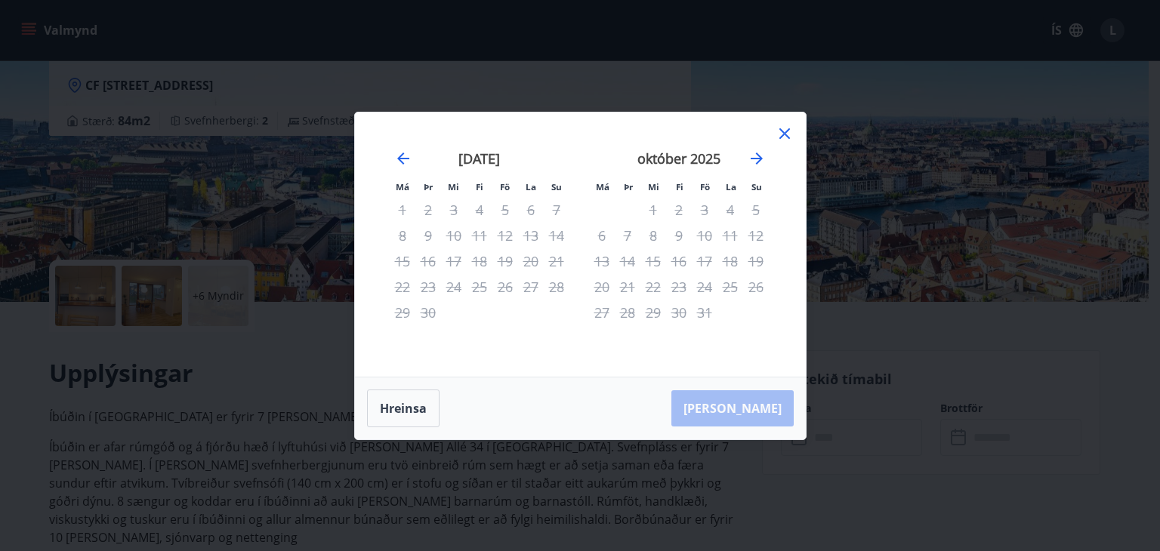
click at [783, 130] on icon at bounding box center [785, 134] width 18 height 18
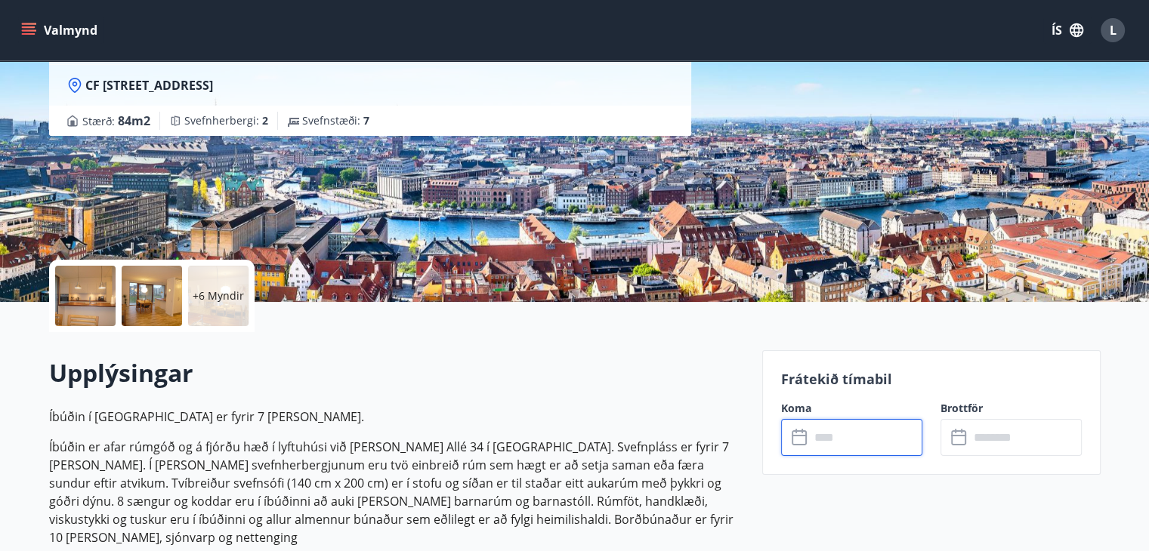
click at [822, 439] on input "text" at bounding box center [866, 437] width 113 height 37
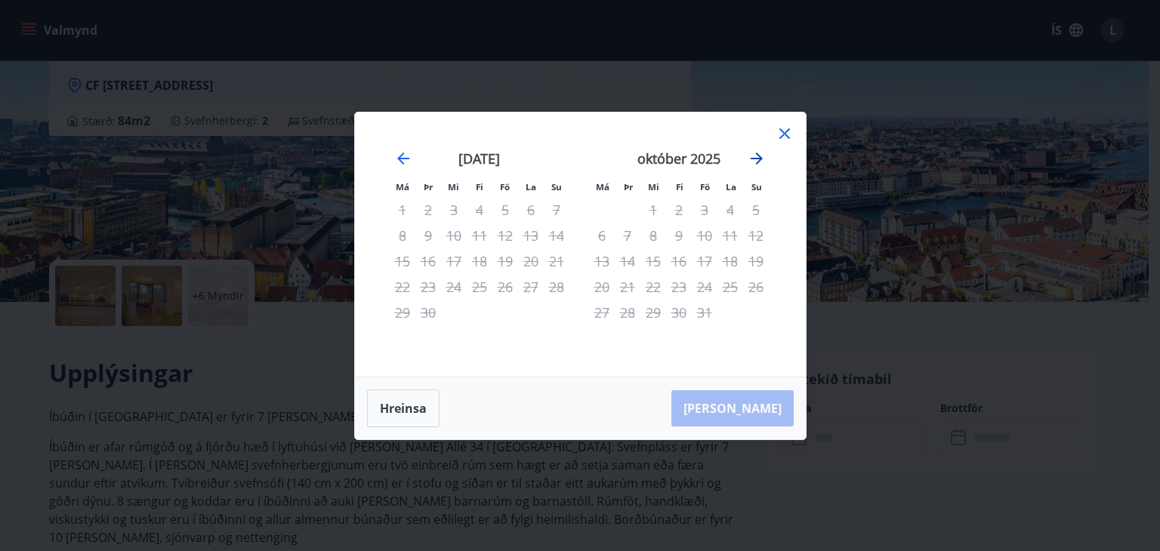
click at [759, 157] on icon "Move forward to switch to the next month." at bounding box center [757, 159] width 12 height 12
click at [758, 158] on icon "Move forward to switch to the next month." at bounding box center [757, 159] width 12 height 12
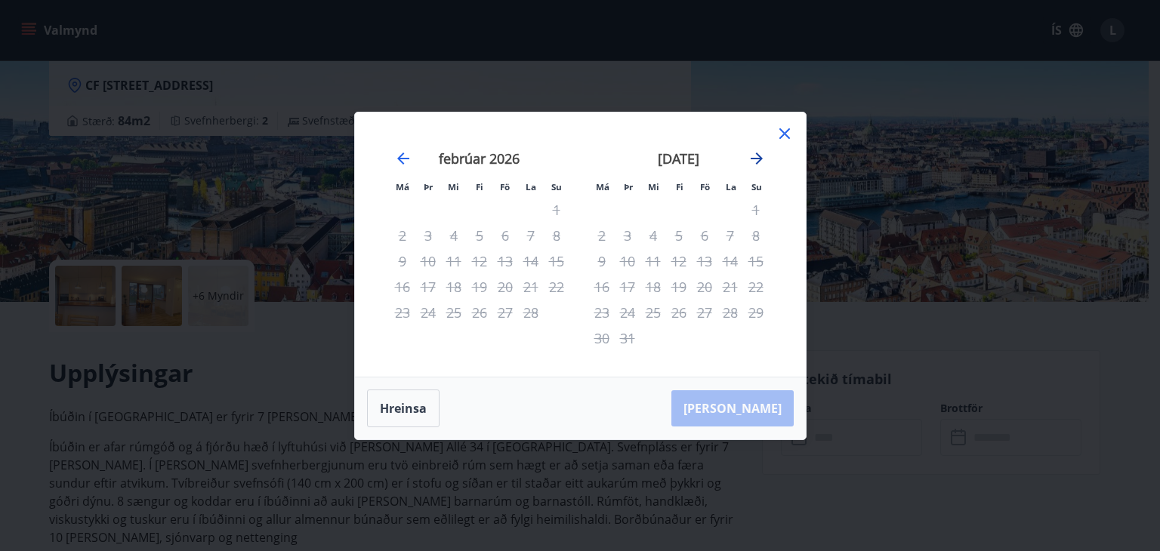
click at [758, 158] on icon "Move forward to switch to the next month." at bounding box center [757, 159] width 12 height 12
click at [404, 408] on button "Hreinsa" at bounding box center [403, 409] width 73 height 38
click at [752, 155] on icon "Move forward to switch to the next month." at bounding box center [757, 159] width 18 height 18
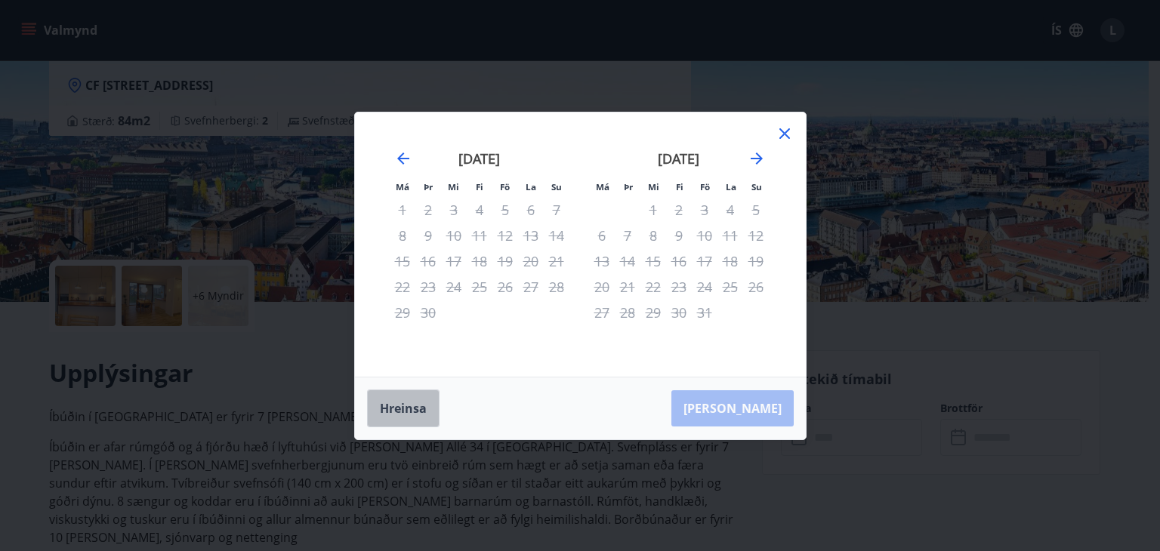
click at [389, 403] on button "Hreinsa" at bounding box center [403, 409] width 73 height 38
click at [440, 224] on div "9" at bounding box center [428, 236] width 26 height 26
click at [401, 156] on icon "Move backward to switch to the previous month." at bounding box center [403, 159] width 18 height 18
click at [397, 405] on button "Hreinsa" at bounding box center [403, 409] width 73 height 38
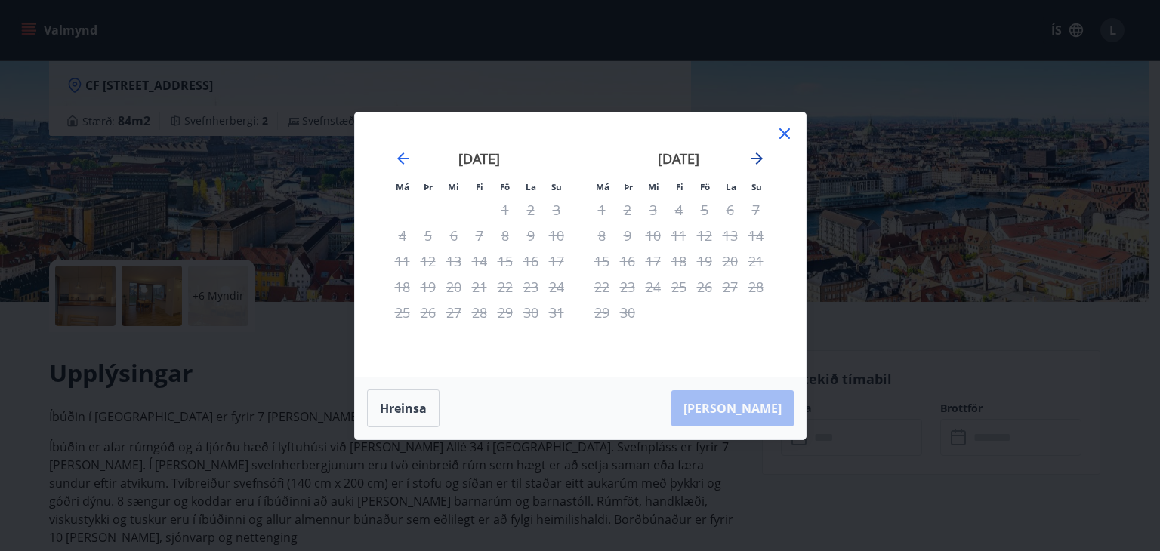
click at [753, 156] on icon "Move forward to switch to the next month." at bounding box center [757, 159] width 18 height 18
click at [467, 197] on div "4" at bounding box center [480, 210] width 26 height 26
click at [752, 406] on div "Hreinsa Taka Frá" at bounding box center [580, 409] width 451 height 62
click at [402, 156] on icon "Move backward to switch to the previous month." at bounding box center [403, 159] width 18 height 18
click at [786, 137] on icon at bounding box center [785, 133] width 11 height 11
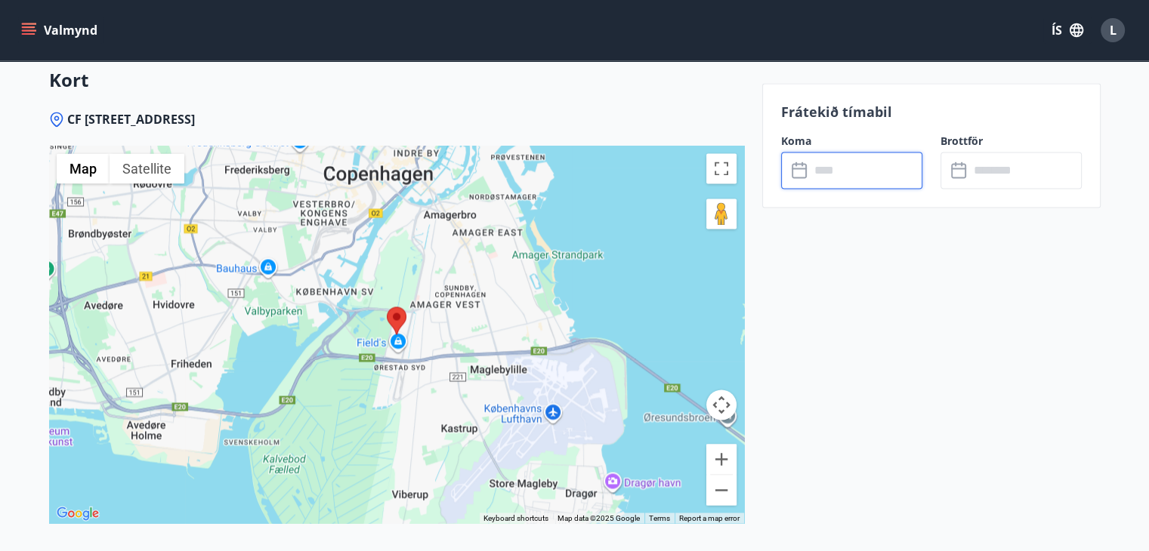
scroll to position [2614, 0]
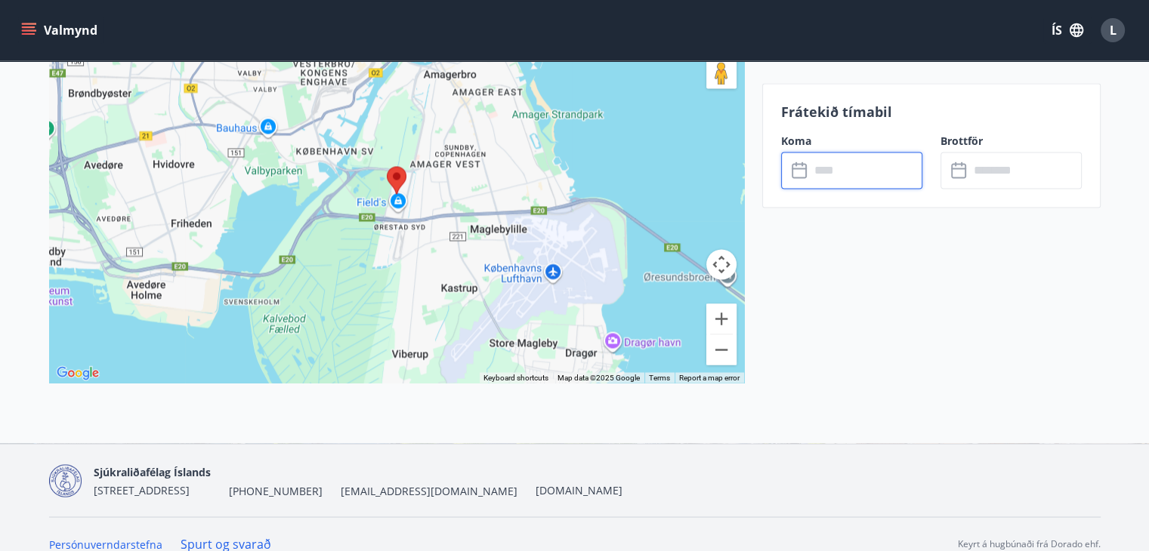
click at [831, 173] on input "text" at bounding box center [866, 170] width 113 height 37
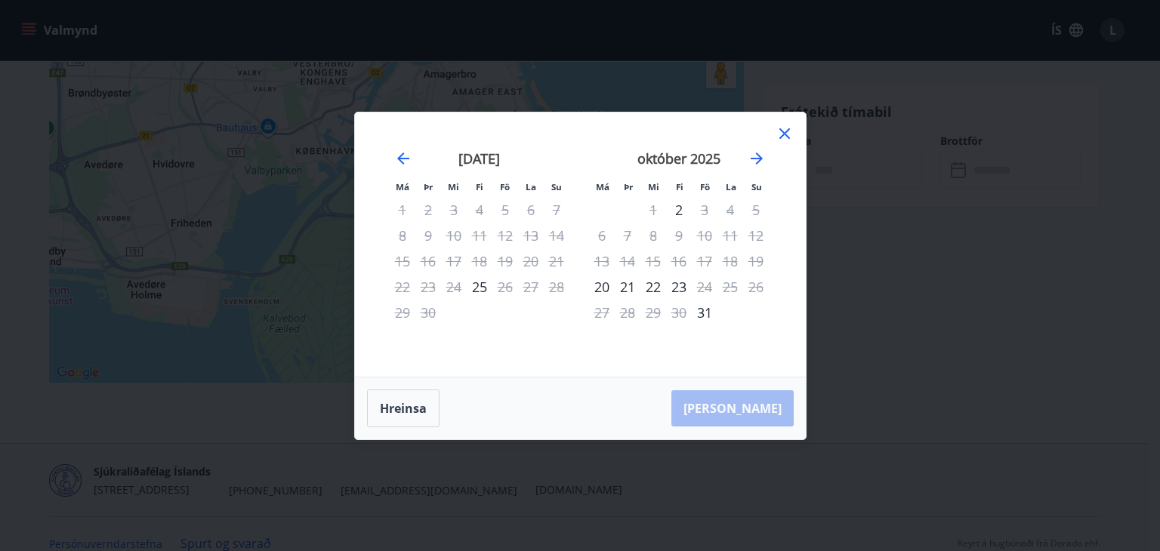
click at [758, 146] on div "október 2025" at bounding box center [679, 164] width 180 height 66
click at [755, 156] on icon "Move forward to switch to the next month." at bounding box center [757, 159] width 18 height 18
click at [755, 157] on icon "Move forward to switch to the next month." at bounding box center [757, 159] width 18 height 18
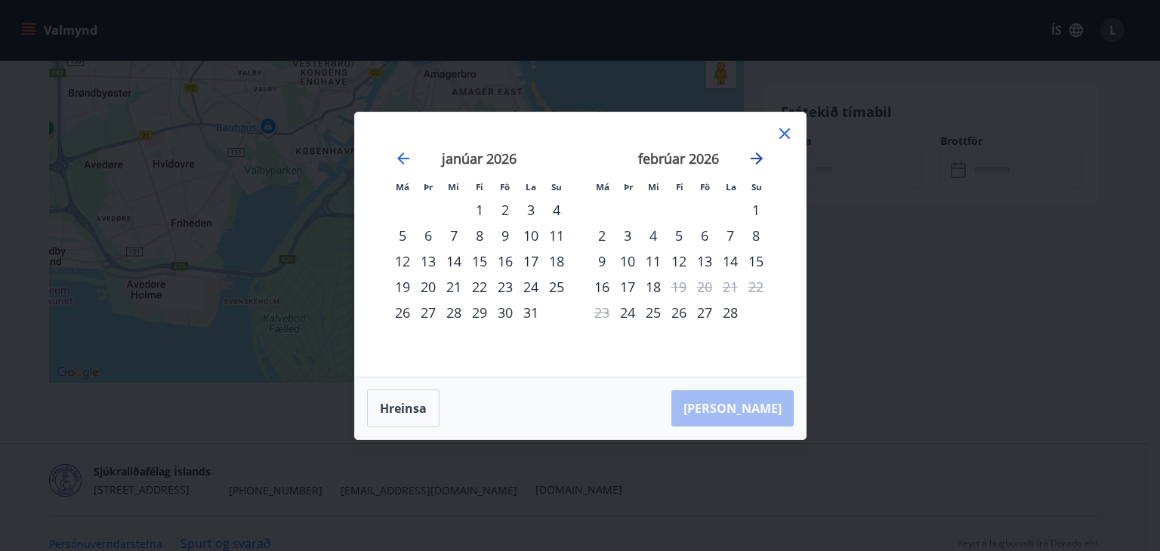
click at [755, 157] on icon "Move forward to switch to the next month." at bounding box center [757, 159] width 18 height 18
click at [756, 156] on icon "Move forward to switch to the next month." at bounding box center [757, 159] width 18 height 18
click at [758, 230] on div "14" at bounding box center [756, 236] width 26 height 26
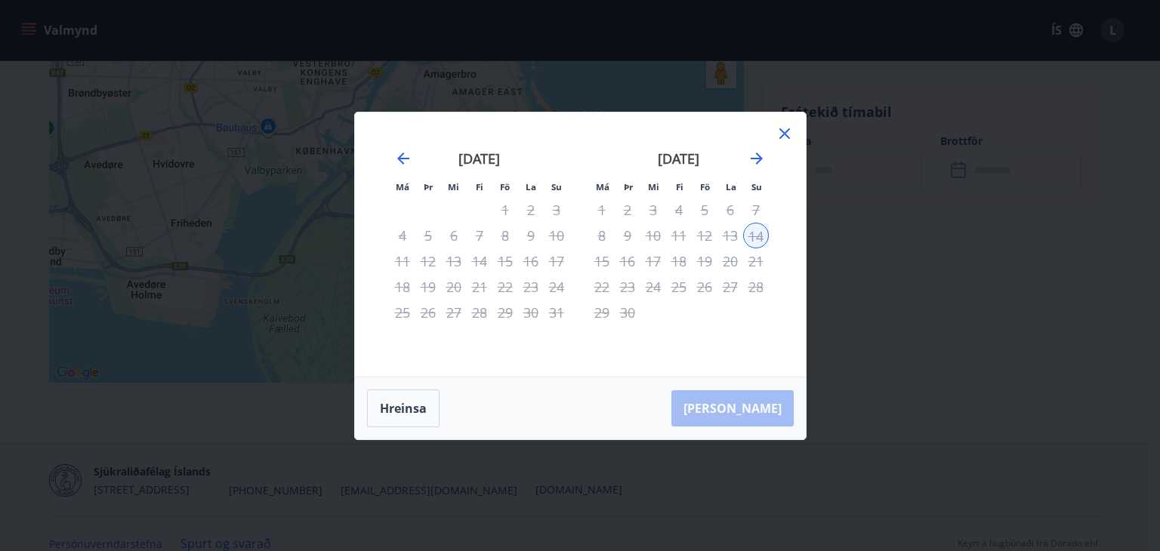
click at [753, 256] on div "21" at bounding box center [756, 262] width 26 height 26
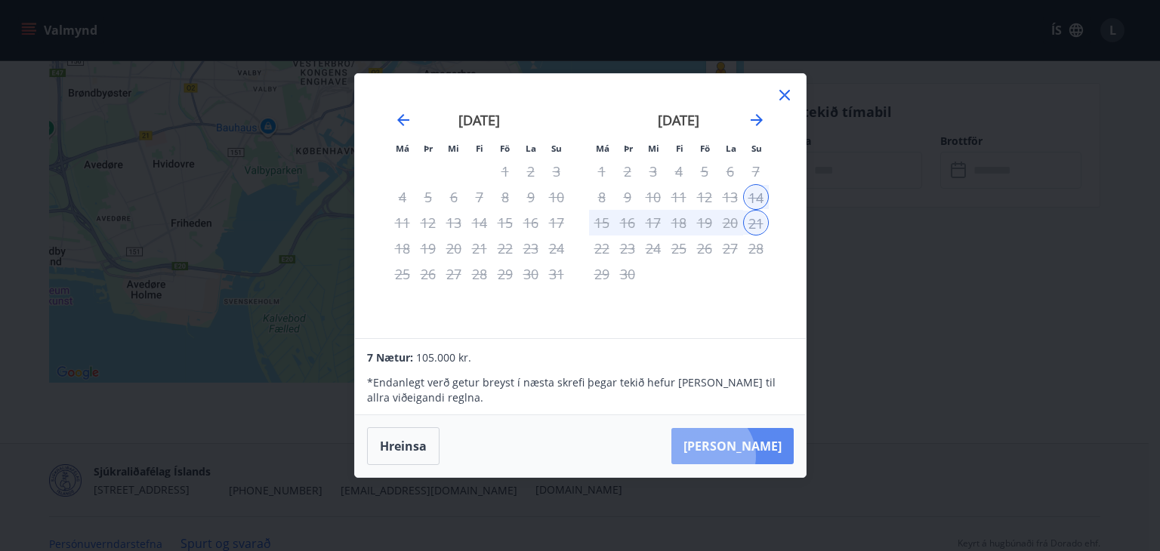
click at [754, 456] on button "Taka Frá" at bounding box center [733, 446] width 122 height 36
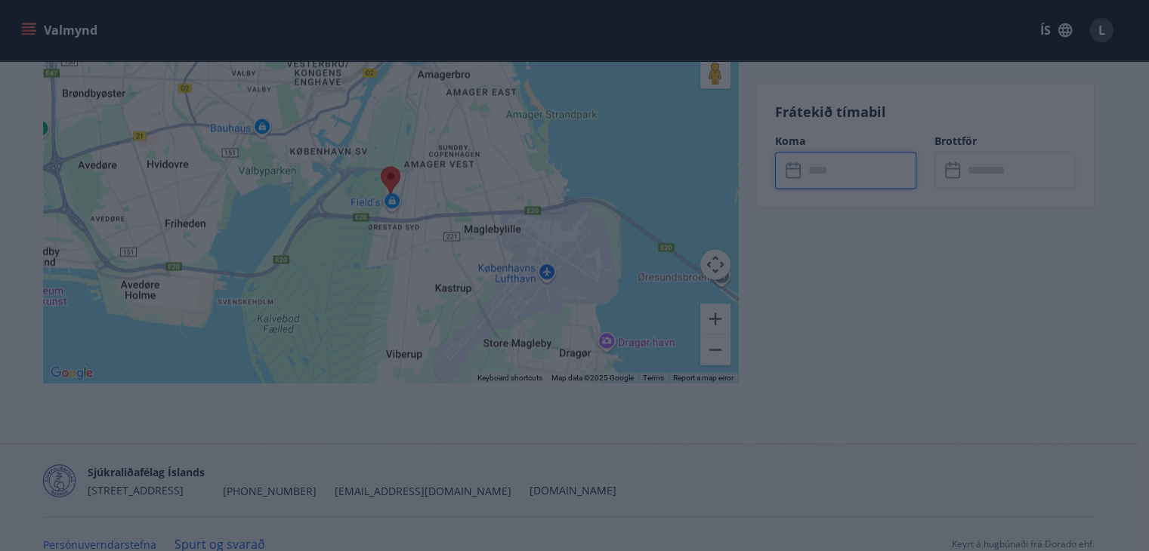
type input "******"
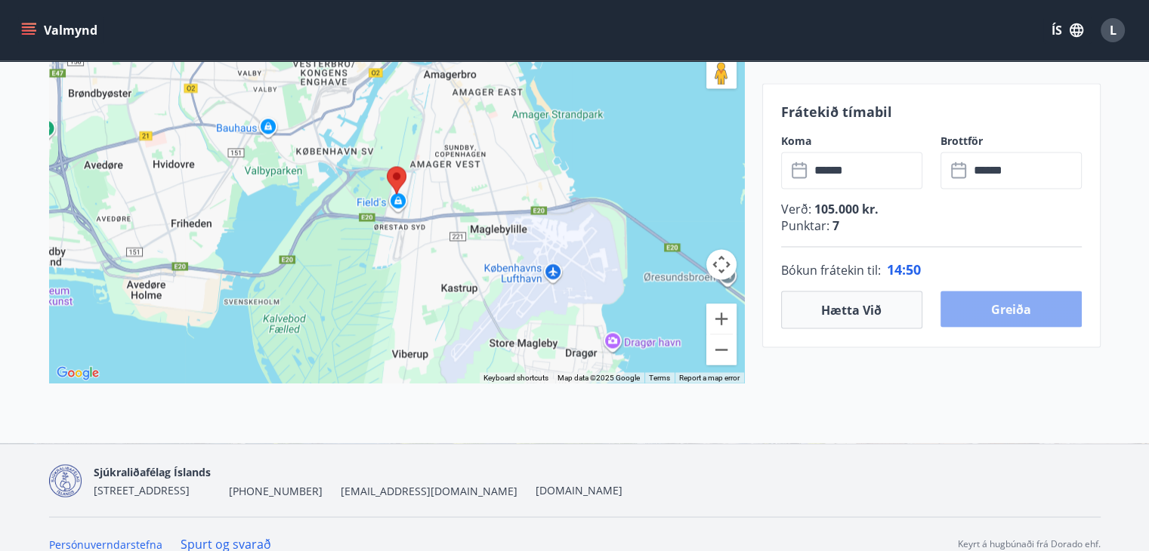
click at [1002, 303] on button "Greiða" at bounding box center [1010, 309] width 141 height 36
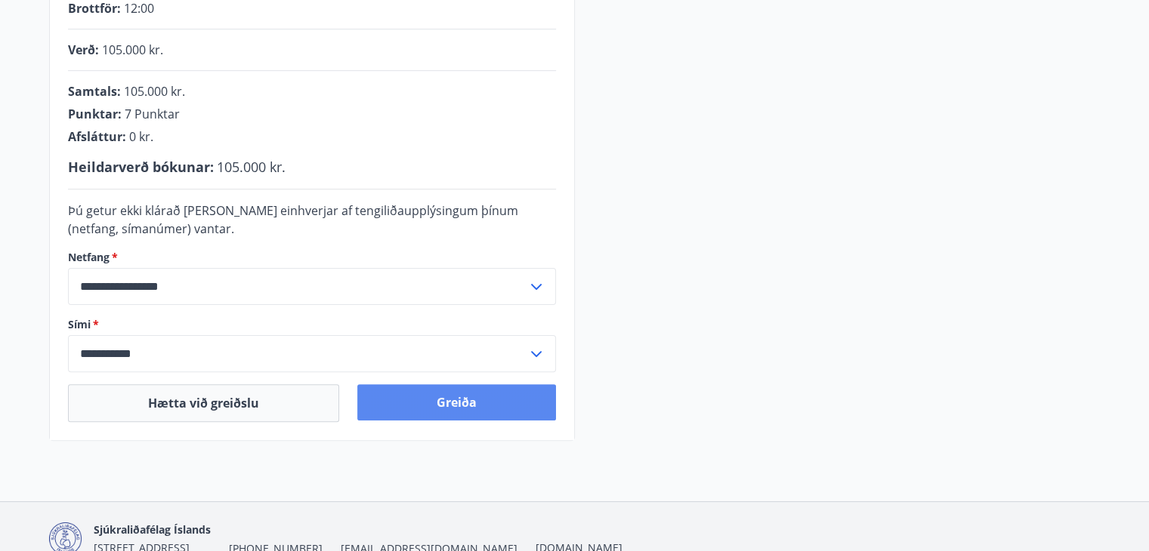
scroll to position [295, 0]
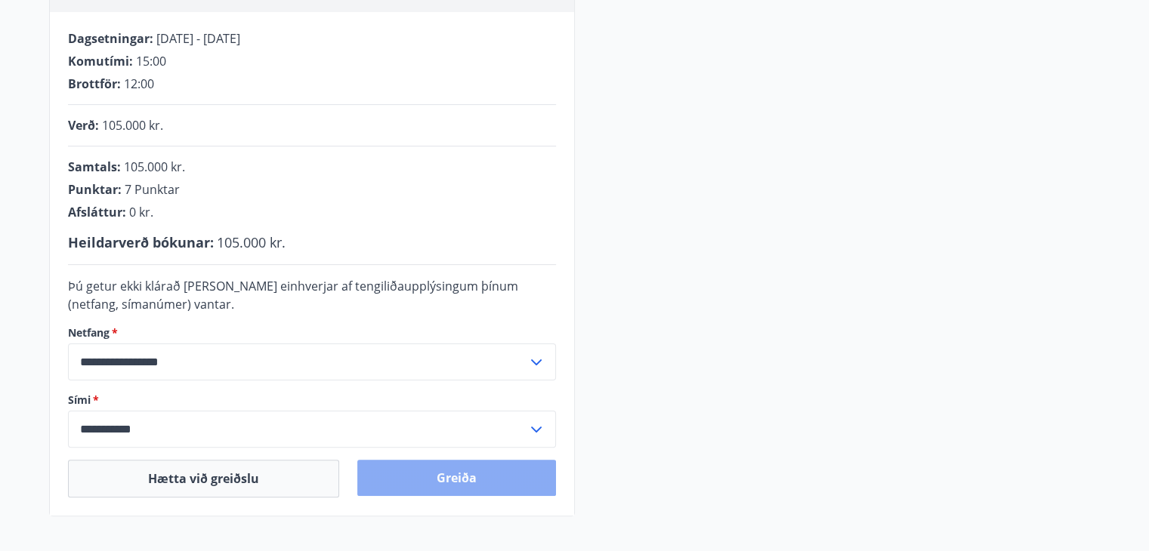
click at [449, 466] on button "Greiða" at bounding box center [456, 478] width 199 height 36
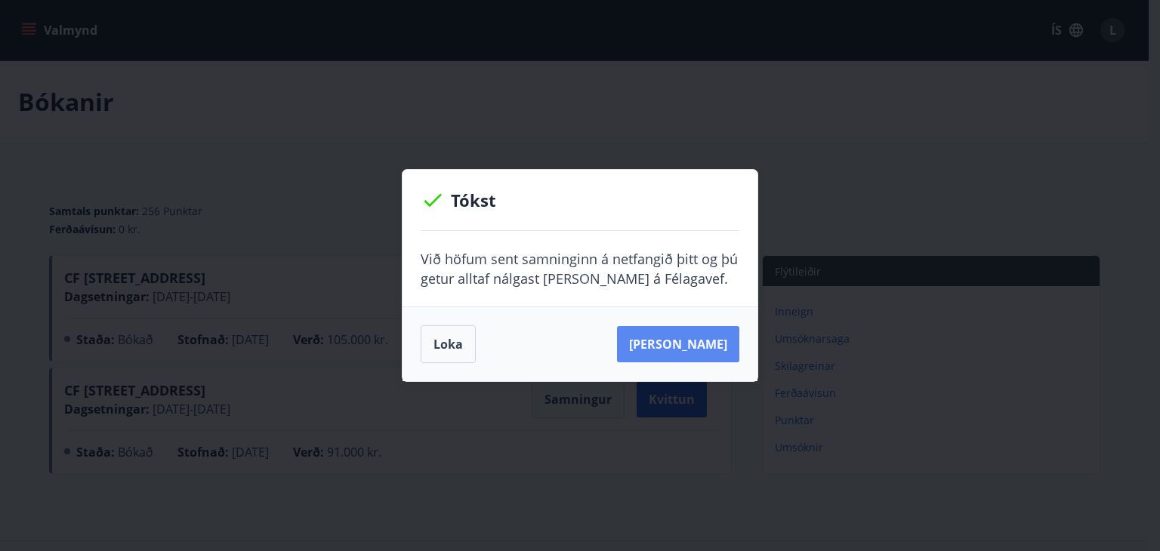
click at [691, 341] on button "[PERSON_NAME]" at bounding box center [678, 344] width 122 height 36
click at [682, 342] on button "[PERSON_NAME]" at bounding box center [678, 344] width 122 height 36
click at [687, 341] on button "[PERSON_NAME]" at bounding box center [678, 344] width 122 height 36
